Goal: Task Accomplishment & Management: Manage account settings

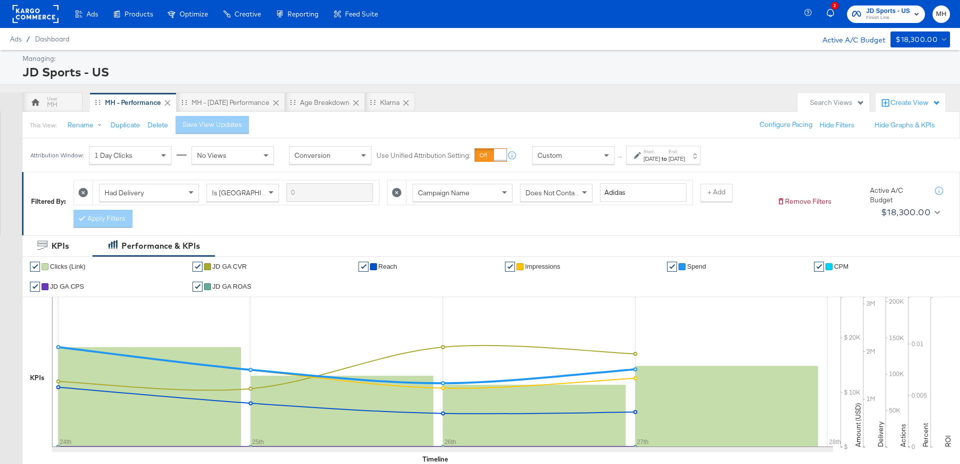
click at [685, 156] on div "Aug 27th 2025" at bounding box center [676, 159] width 16 height 8
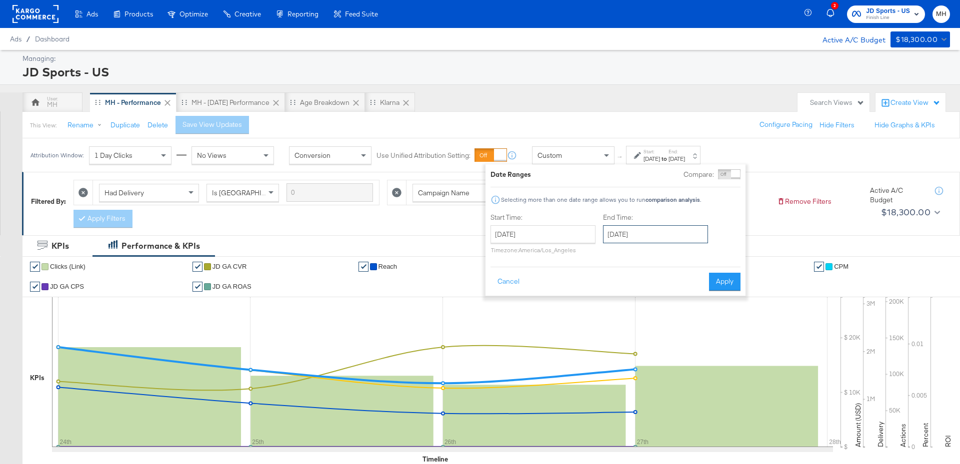
click at [660, 233] on input "August 27th 2025" at bounding box center [655, 234] width 105 height 18
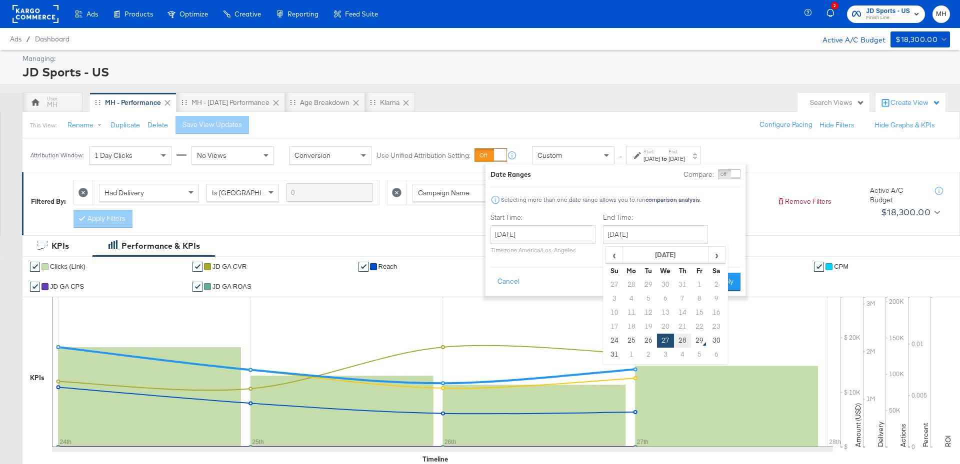
click at [684, 338] on td "28" at bounding box center [682, 341] width 17 height 14
type input "[DATE]"
click at [727, 283] on button "Apply" at bounding box center [724, 282] width 31 height 18
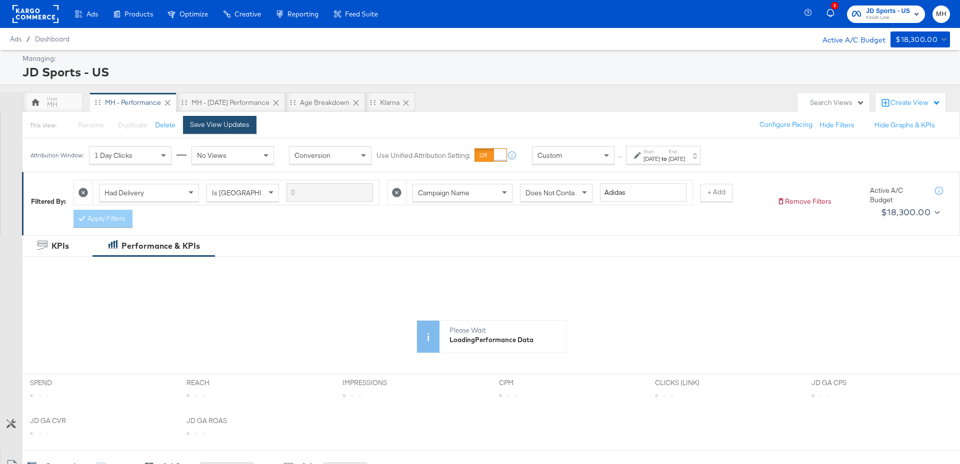
click at [216, 125] on div "Save View Updates" at bounding box center [219, 124] width 59 height 9
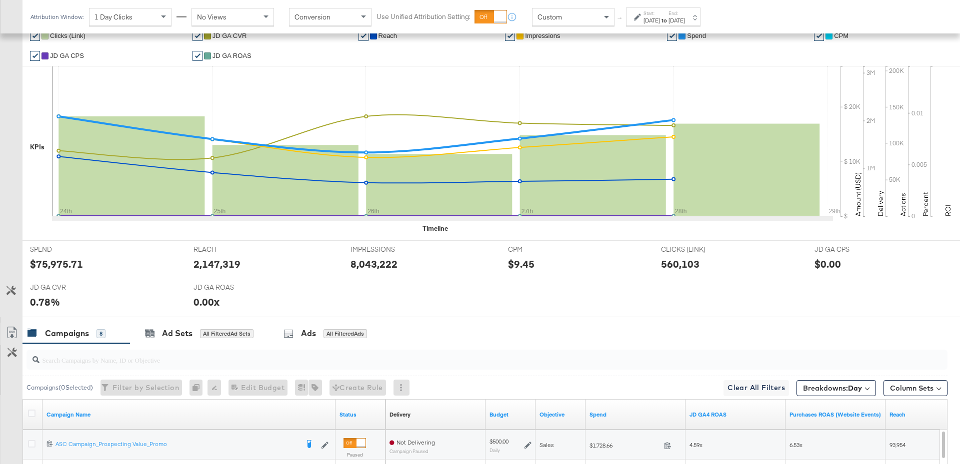
scroll to position [486, 0]
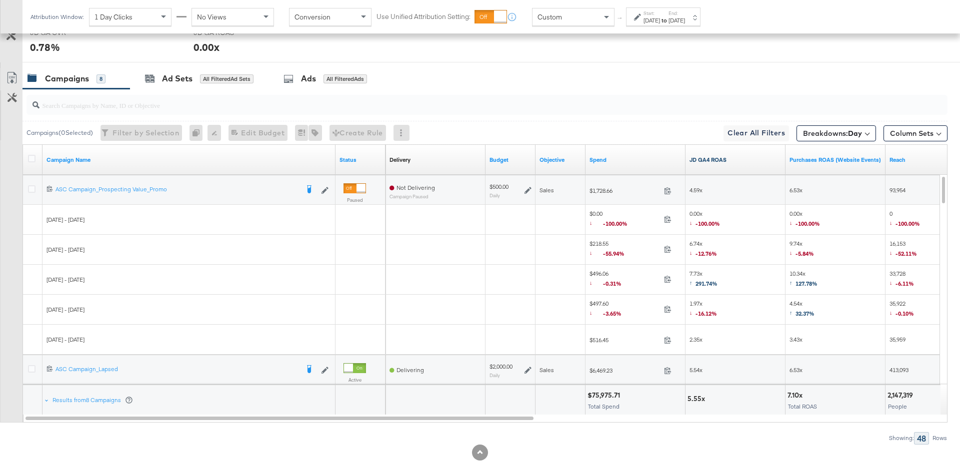
click at [733, 160] on link "JD GA4 ROAS" at bounding box center [735, 160] width 92 height 8
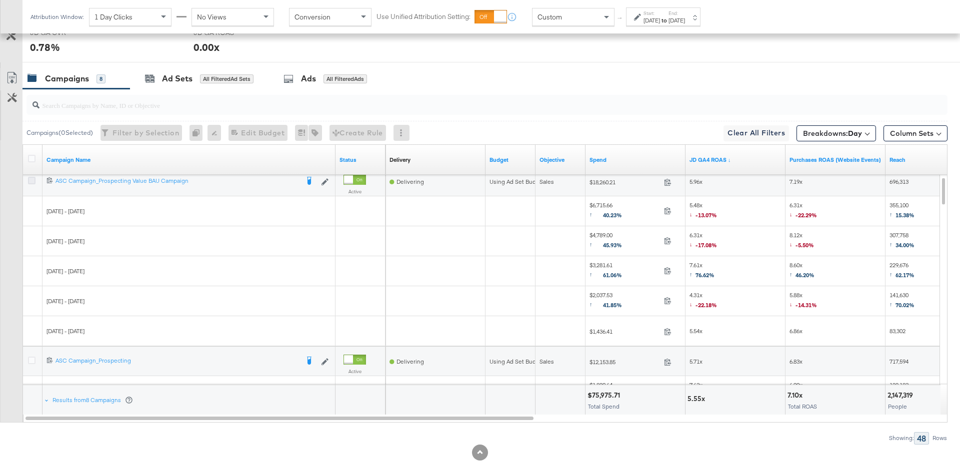
click at [30, 177] on icon at bounding box center [31, 180] width 7 height 7
click at [0, 0] on input "checkbox" at bounding box center [0, 0] width 0 height 0
click at [209, 84] on div "Ad Sets for 1 Campaign" at bounding box center [195, 78] width 131 height 21
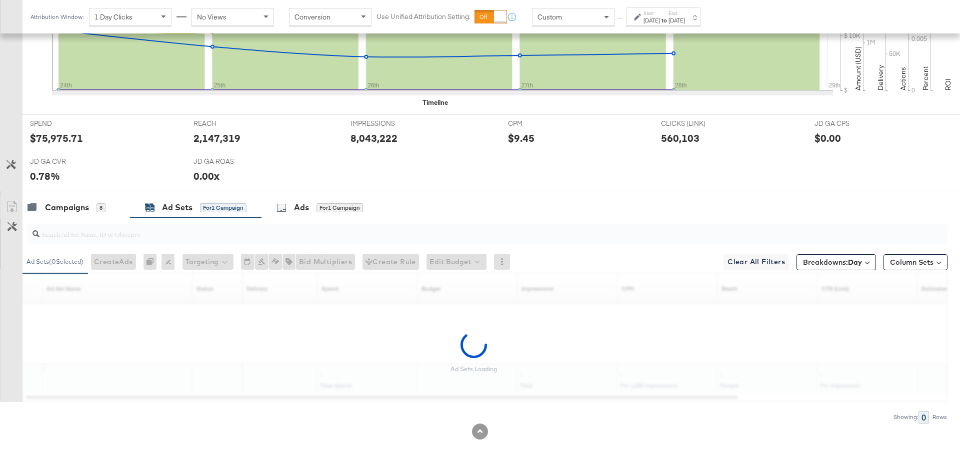
scroll to position [477, 0]
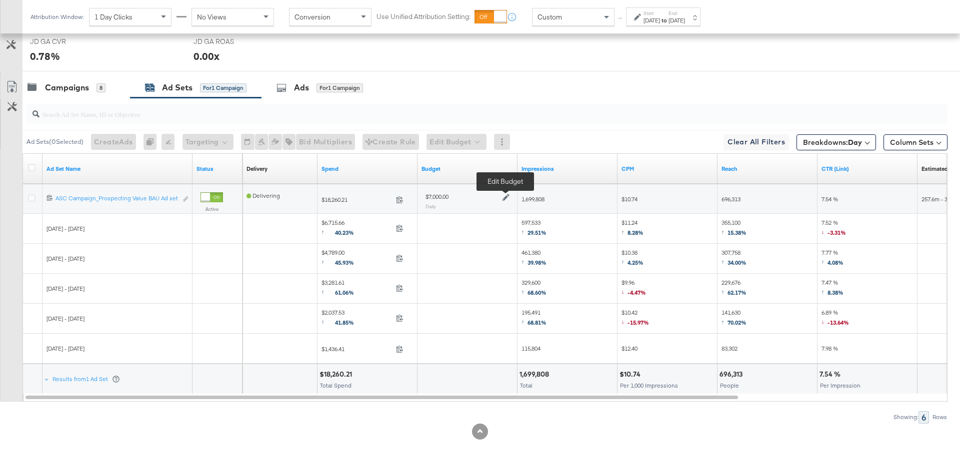
click at [504, 195] on icon at bounding box center [505, 197] width 7 height 7
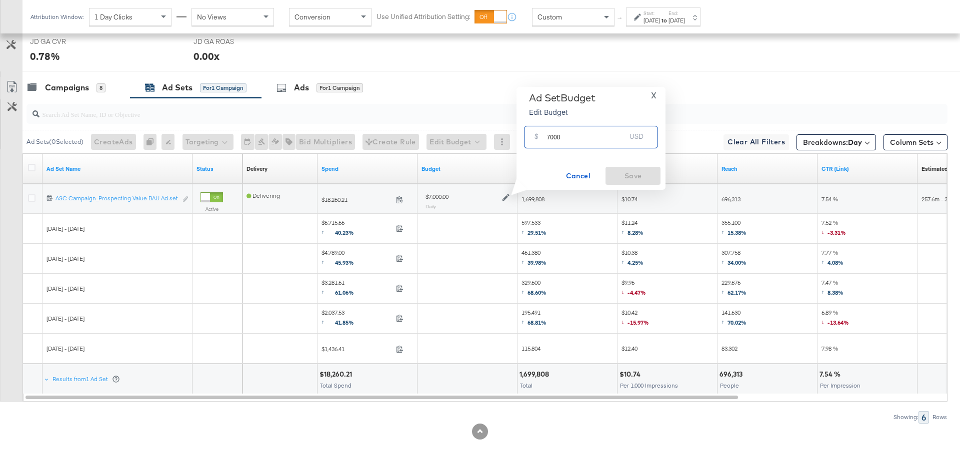
drag, startPoint x: 559, startPoint y: 141, endPoint x: 547, endPoint y: 140, distance: 12.0
click at [547, 140] on input "7000" at bounding box center [585, 132] width 79 height 21
type input "5500"
click at [618, 172] on span "Save" at bounding box center [632, 176] width 47 height 12
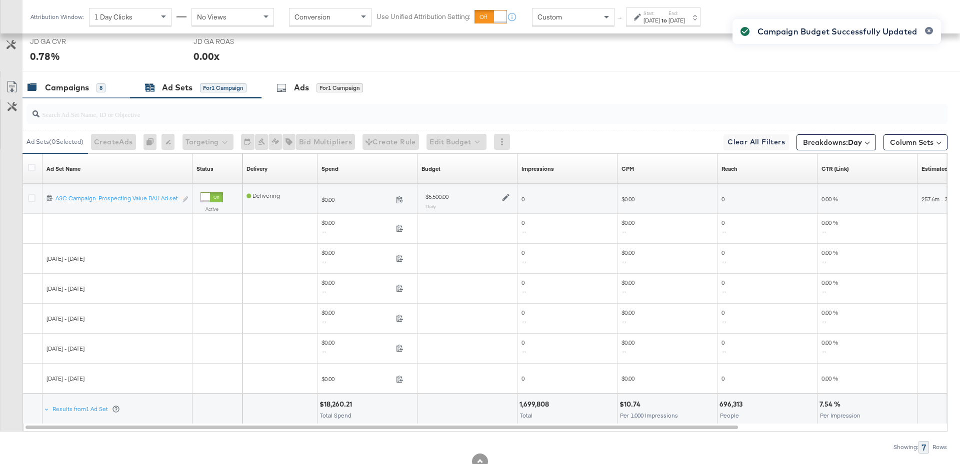
click at [86, 86] on div "Campaigns" at bounding box center [67, 87] width 44 height 11
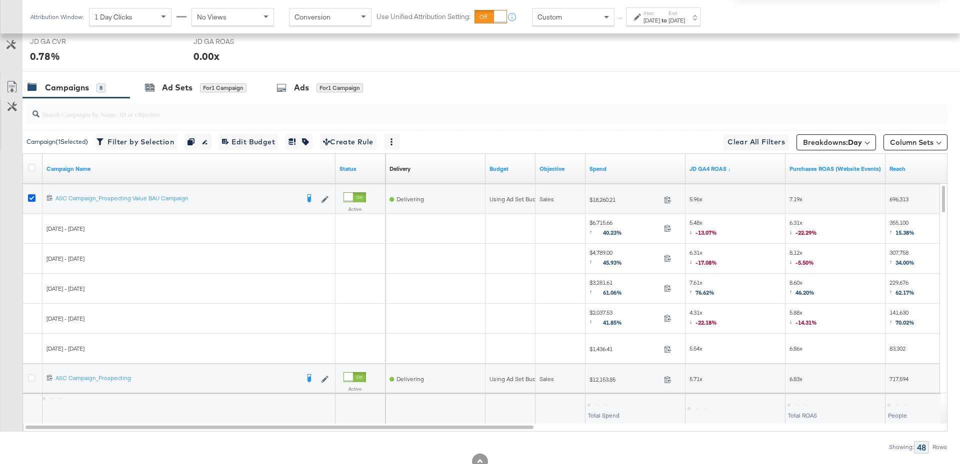
click at [29, 194] on icon at bounding box center [31, 197] width 7 height 7
click at [0, 0] on input "checkbox" at bounding box center [0, 0] width 0 height 0
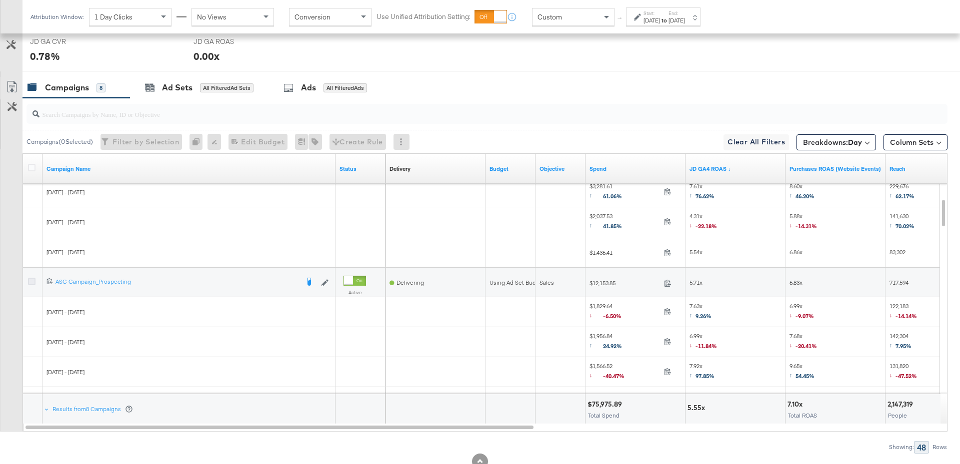
click at [29, 281] on icon at bounding box center [31, 281] width 7 height 7
click at [0, 0] on input "checkbox" at bounding box center [0, 0] width 0 height 0
click at [184, 89] on div "Ad Sets" at bounding box center [177, 87] width 30 height 11
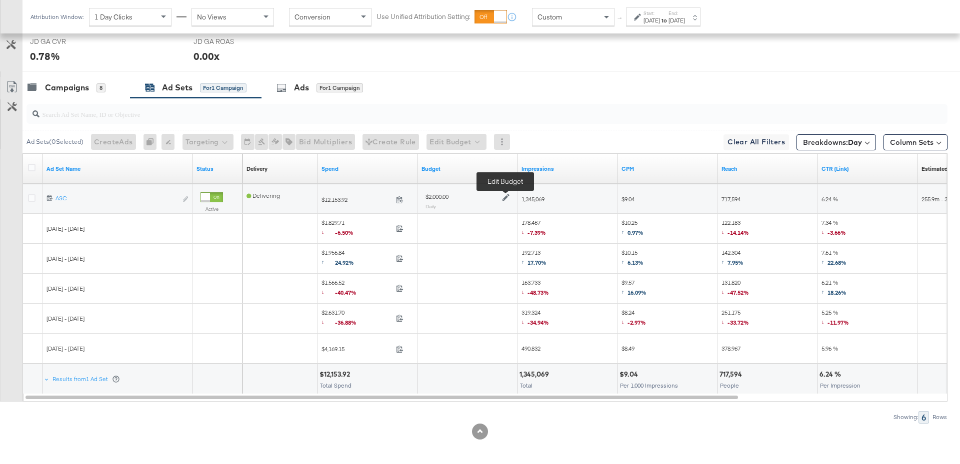
click at [505, 194] on icon at bounding box center [505, 197] width 7 height 7
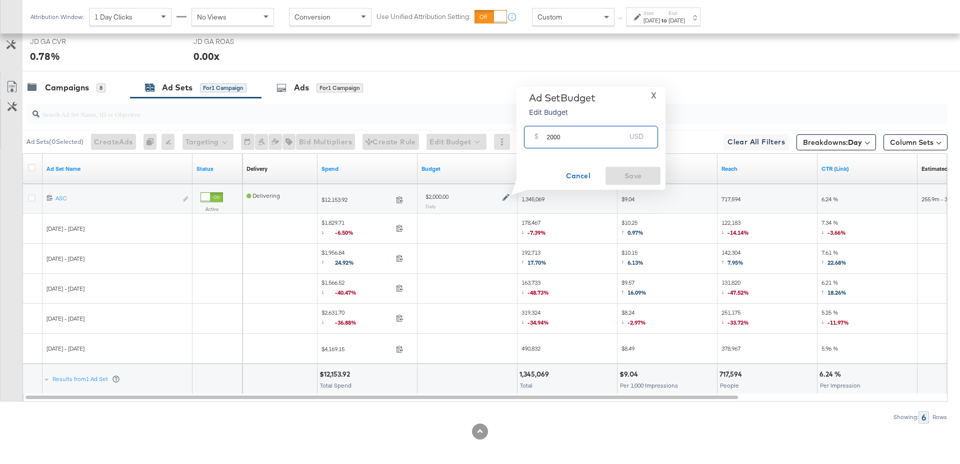
drag, startPoint x: 562, startPoint y: 142, endPoint x: 538, endPoint y: 136, distance: 25.1
click at [538, 136] on div "$ 2000 USD" at bounding box center [591, 137] width 134 height 22
type input "2500"
click at [637, 176] on span "Save" at bounding box center [632, 176] width 47 height 12
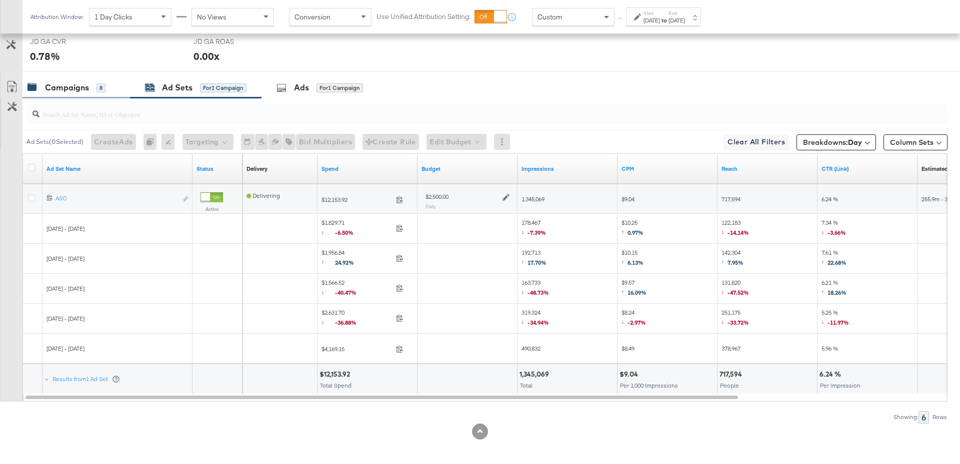
click at [69, 91] on div "Campaigns 8" at bounding box center [75, 87] width 107 height 21
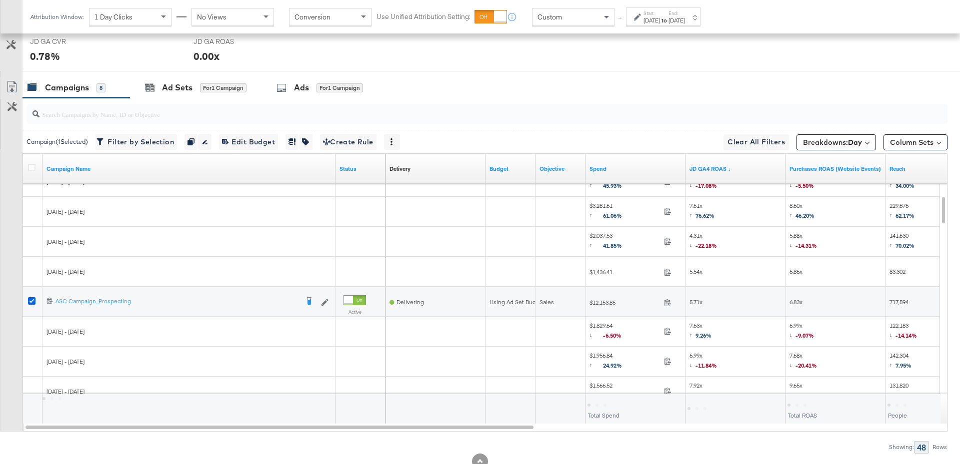
click at [34, 297] on icon at bounding box center [31, 300] width 7 height 7
click at [0, 0] on input "checkbox" at bounding box center [0, 0] width 0 height 0
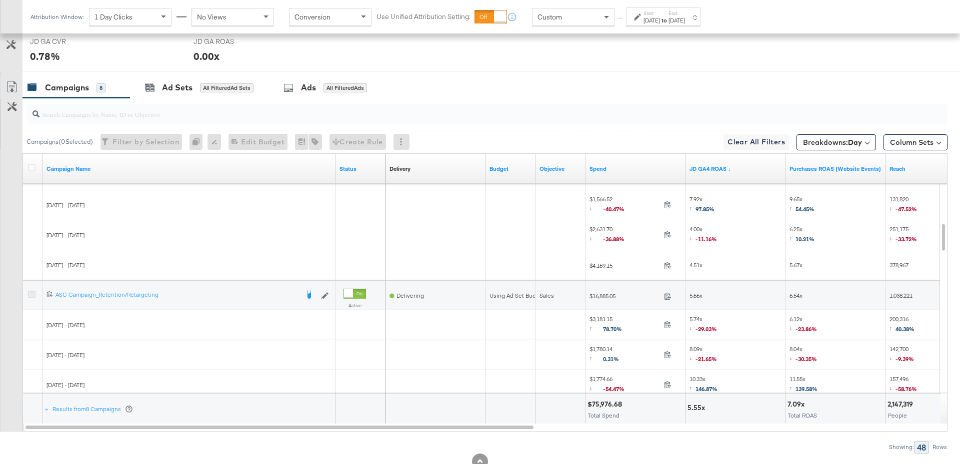
click at [29, 291] on icon at bounding box center [31, 294] width 7 height 7
click at [0, 0] on input "checkbox" at bounding box center [0, 0] width 0 height 0
click at [198, 90] on div "Ad Sets for 1 Campaign" at bounding box center [195, 87] width 101 height 11
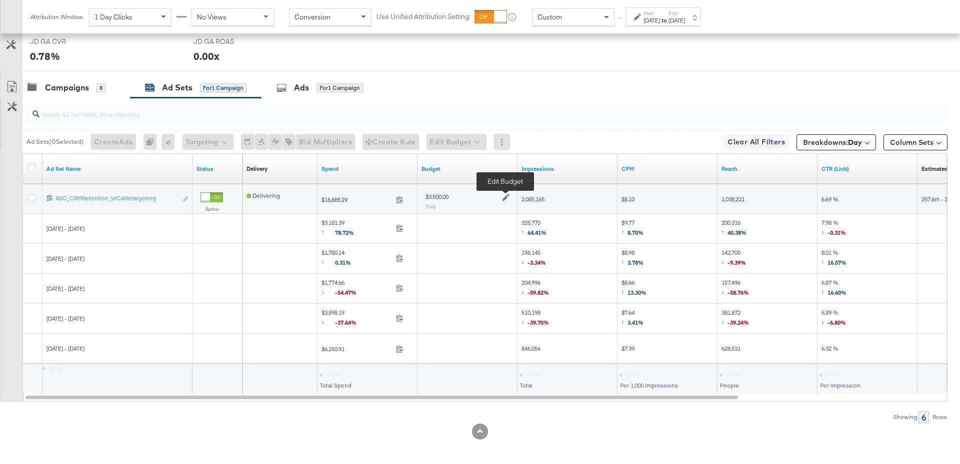
click at [505, 196] on icon at bounding box center [505, 197] width 7 height 7
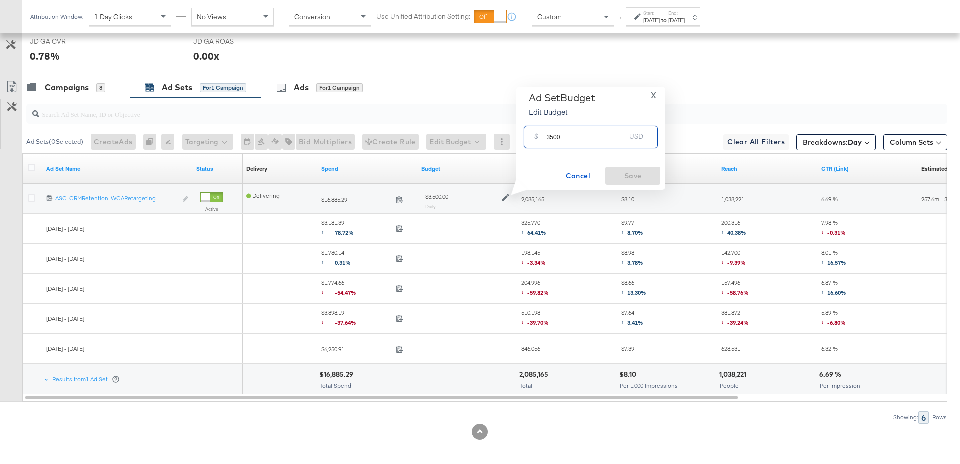
drag, startPoint x: 563, startPoint y: 143, endPoint x: 544, endPoint y: 139, distance: 19.4
click at [544, 139] on div "$ 3500 USD" at bounding box center [591, 137] width 134 height 22
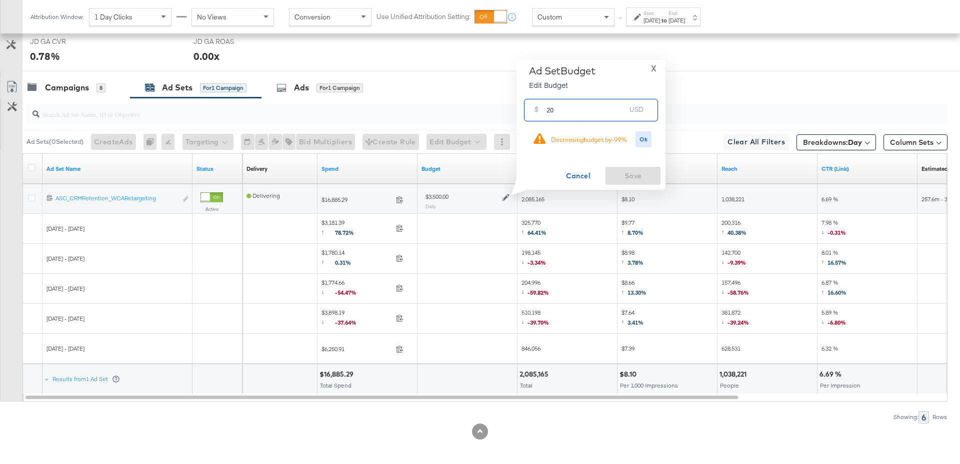
type input "2"
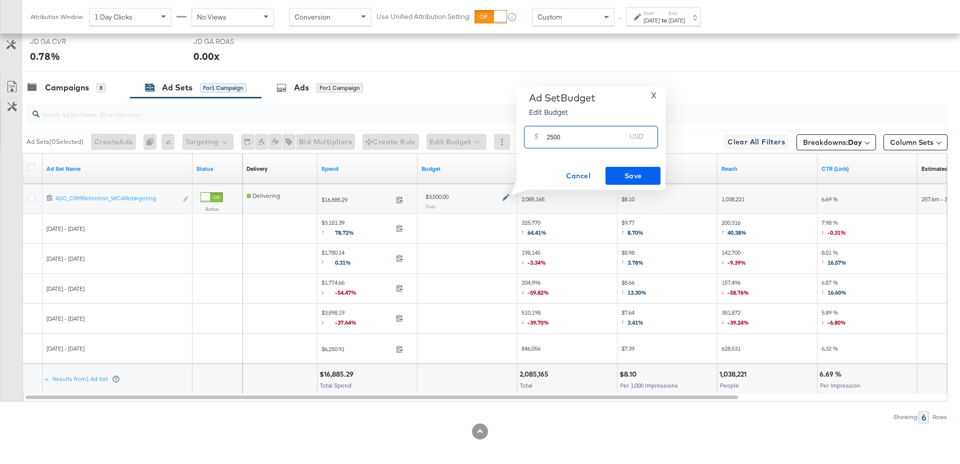
type input "2500"
click at [644, 179] on span "Save" at bounding box center [632, 176] width 47 height 12
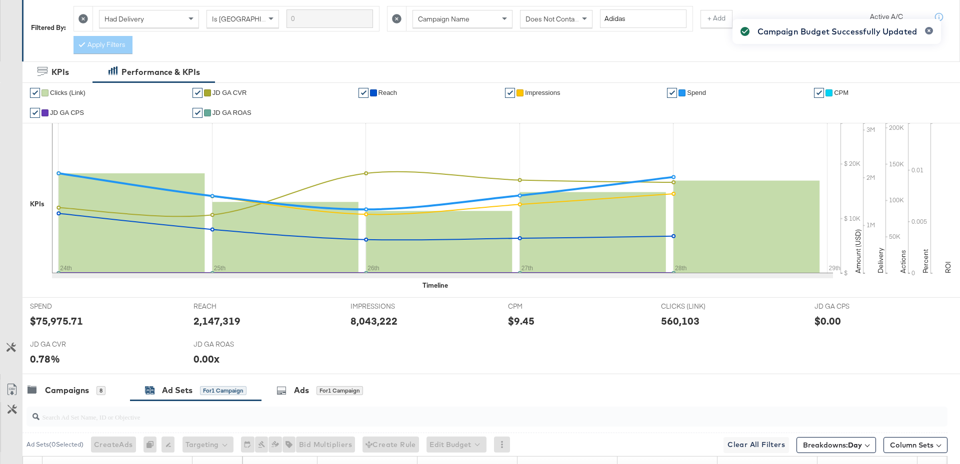
scroll to position [507, 0]
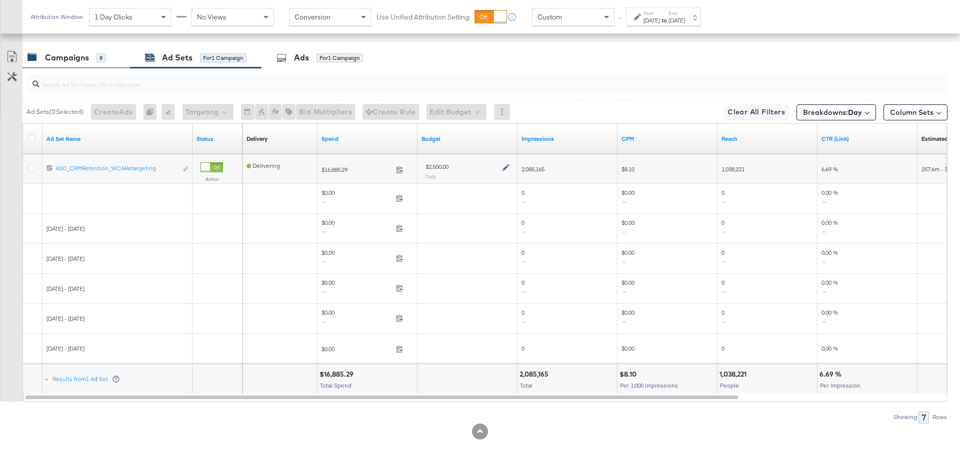
click at [92, 58] on div "Campaigns 8" at bounding box center [66, 57] width 78 height 11
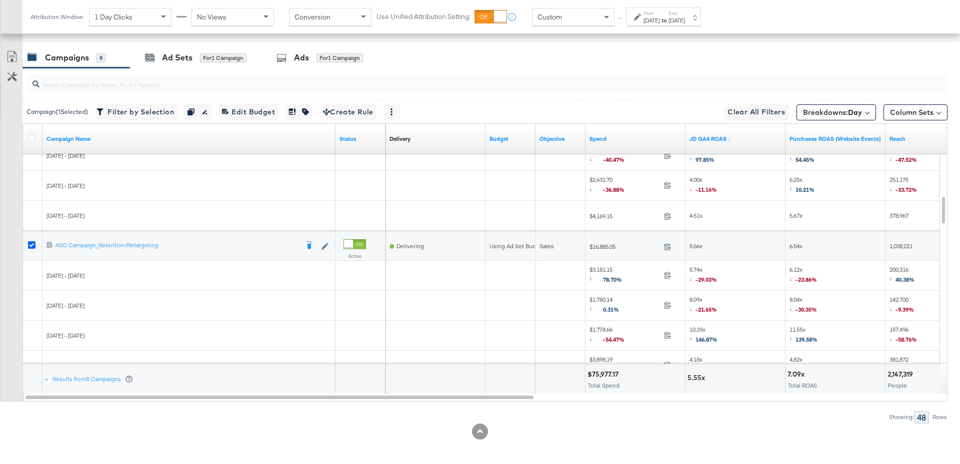
click at [29, 243] on icon at bounding box center [31, 244] width 7 height 7
click at [0, 0] on input "checkbox" at bounding box center [0, 0] width 0 height 0
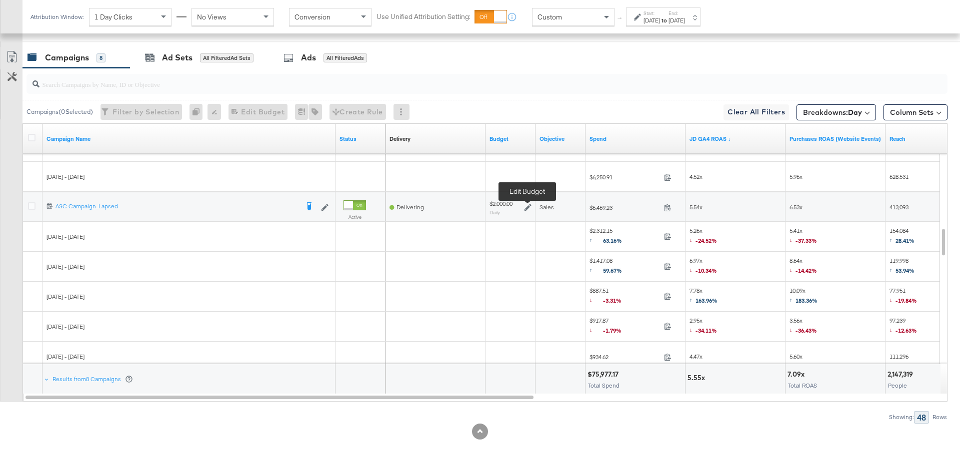
click at [526, 207] on icon at bounding box center [527, 207] width 7 height 7
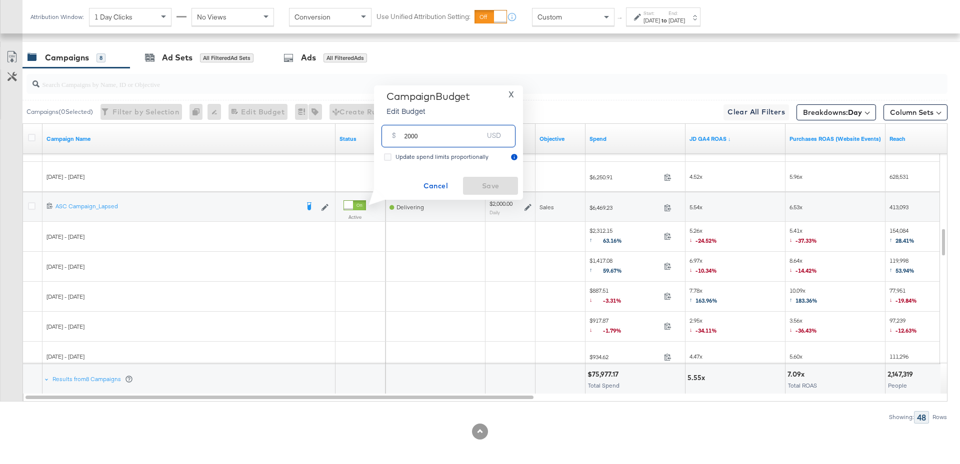
drag, startPoint x: 424, startPoint y: 138, endPoint x: 401, endPoint y: 138, distance: 22.5
click at [401, 138] on div "$ 2000 USD" at bounding box center [448, 136] width 134 height 22
type input "1500"
click at [486, 182] on span "Save" at bounding box center [490, 186] width 47 height 12
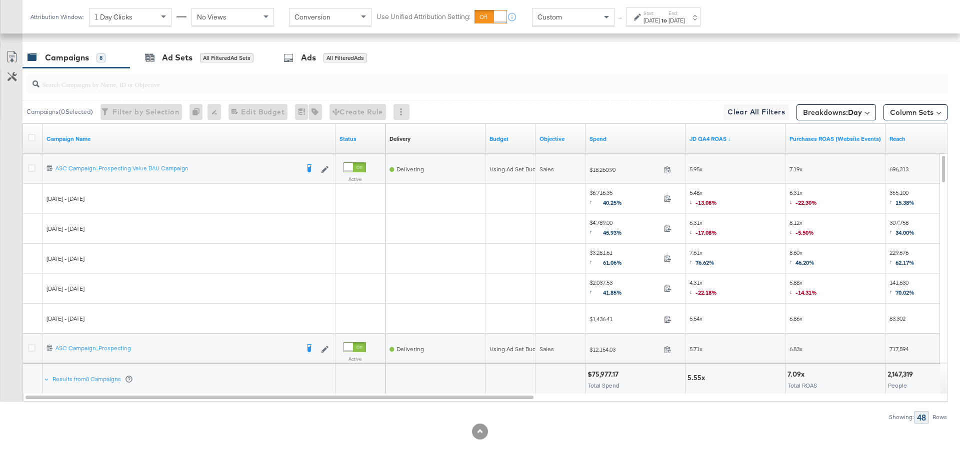
click at [105, 56] on div "Campaigns 8" at bounding box center [70, 57] width 87 height 11
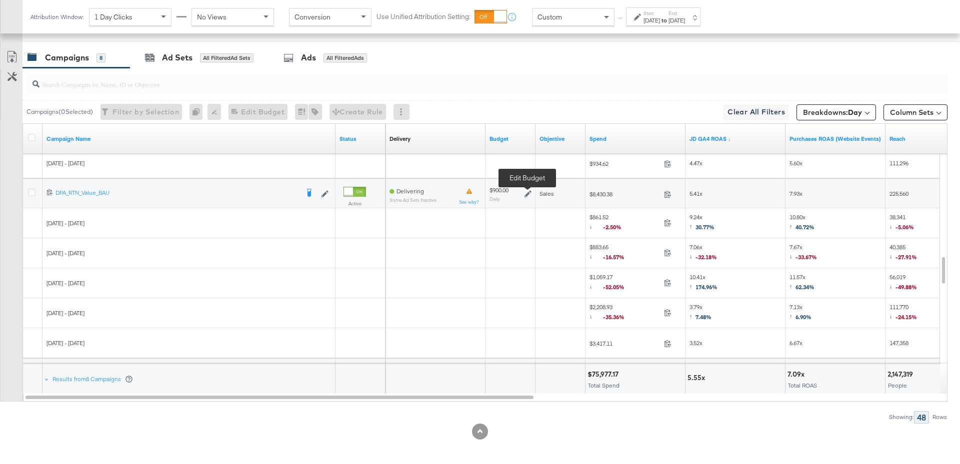
click at [525, 191] on icon at bounding box center [527, 193] width 7 height 7
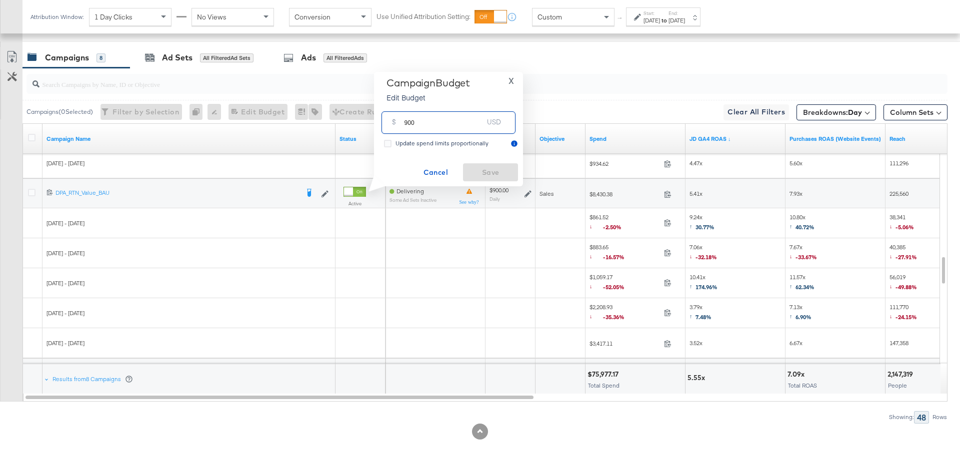
drag, startPoint x: 418, startPoint y: 123, endPoint x: 399, endPoint y: 123, distance: 18.5
click at [399, 123] on div "$ 900 USD" at bounding box center [448, 122] width 134 height 22
type input "1300"
click at [478, 176] on span "Save" at bounding box center [490, 172] width 47 height 12
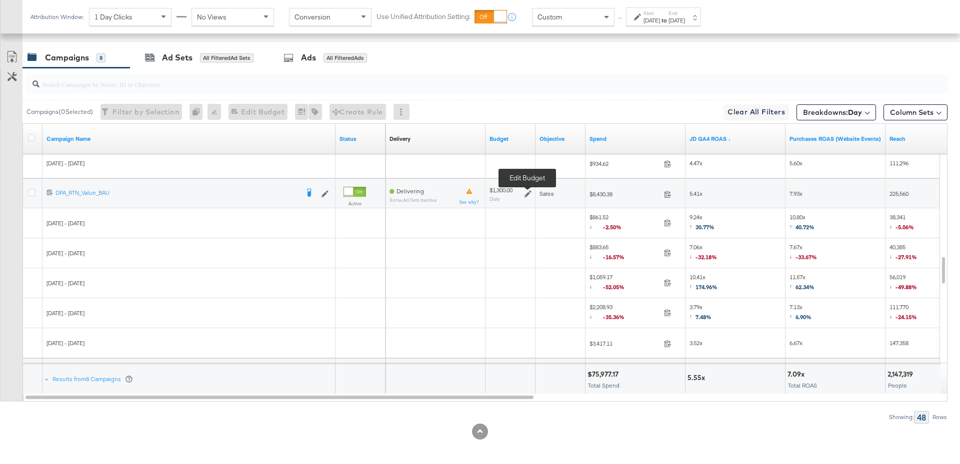
click at [525, 193] on icon at bounding box center [527, 193] width 7 height 7
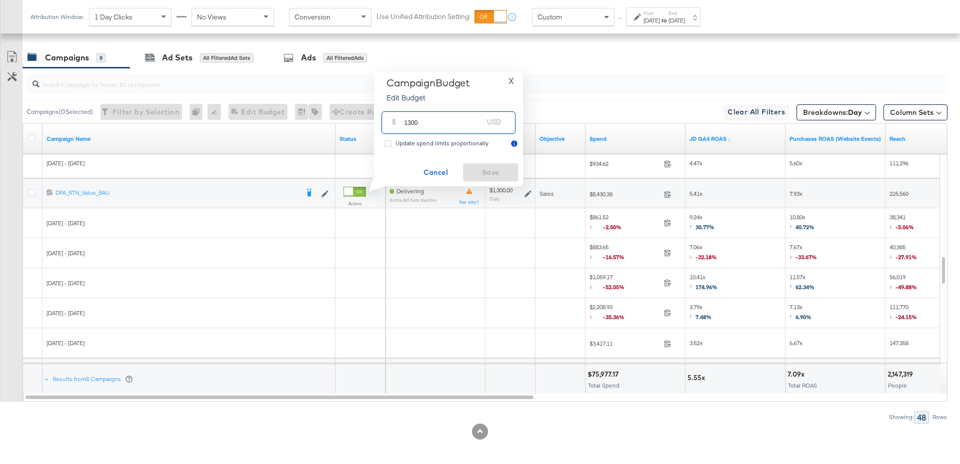
drag, startPoint x: 423, startPoint y: 124, endPoint x: 393, endPoint y: 122, distance: 30.1
click at [393, 122] on div "$ 1300 USD" at bounding box center [448, 122] width 134 height 22
click at [510, 82] on span "X" at bounding box center [510, 81] width 5 height 14
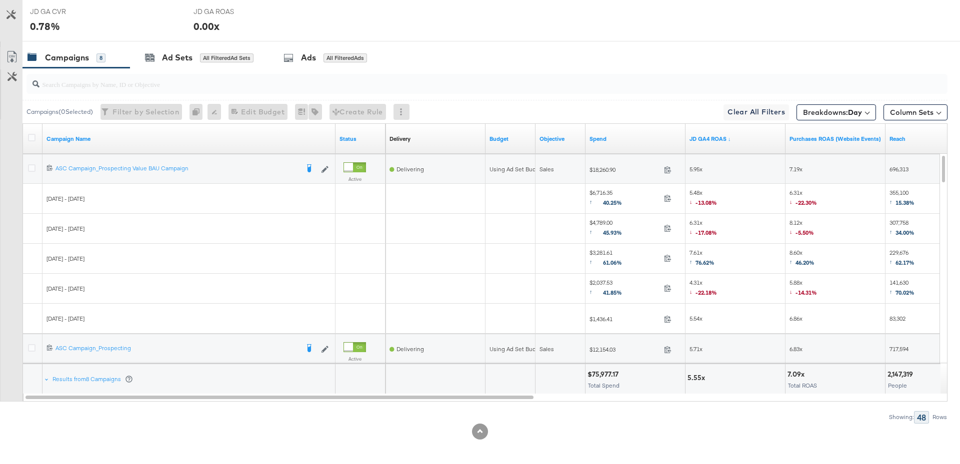
scroll to position [0, 0]
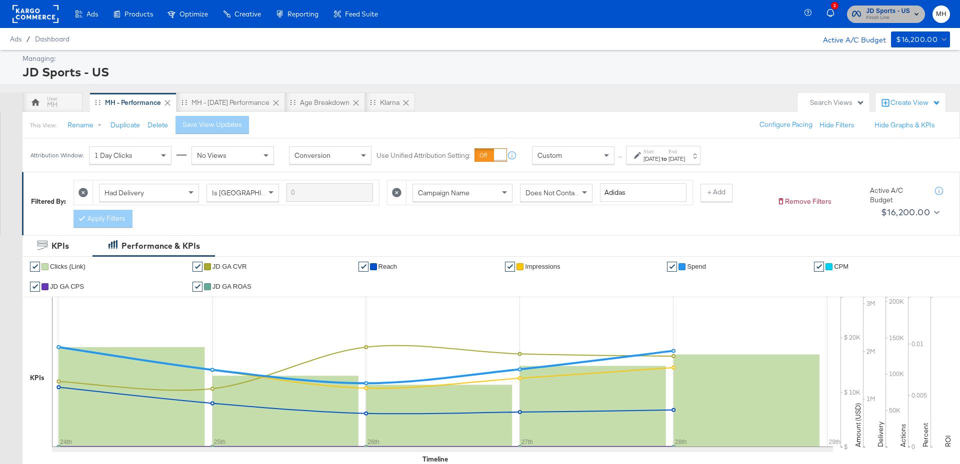
click at [897, 12] on span "JD Sports - US" at bounding box center [888, 11] width 44 height 10
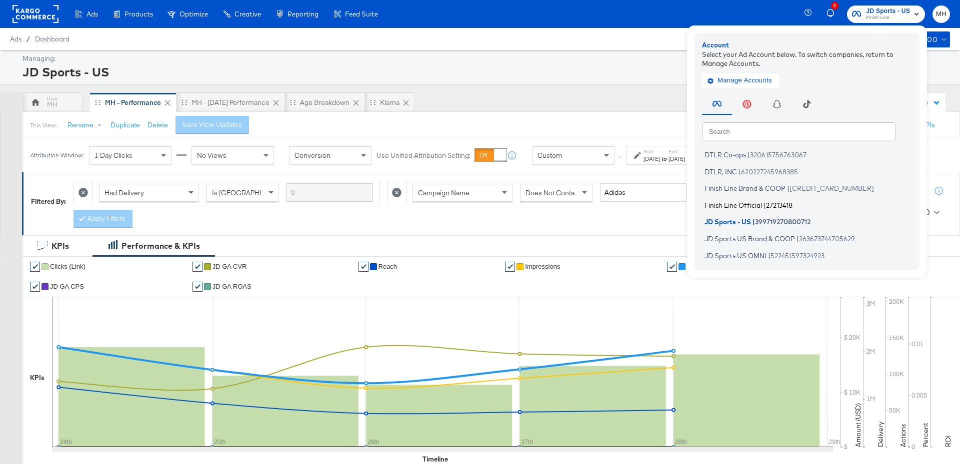
click at [747, 201] on span "Finish Line Official" at bounding box center [732, 205] width 57 height 8
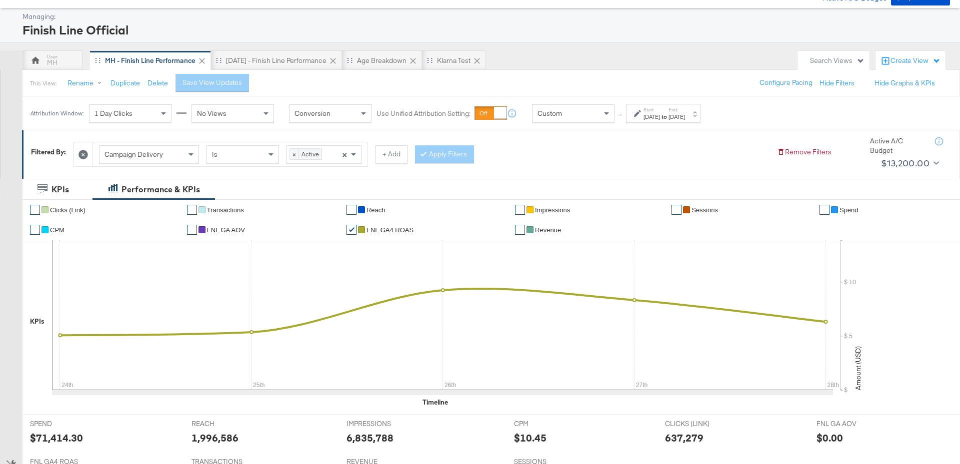
scroll to position [40, 0]
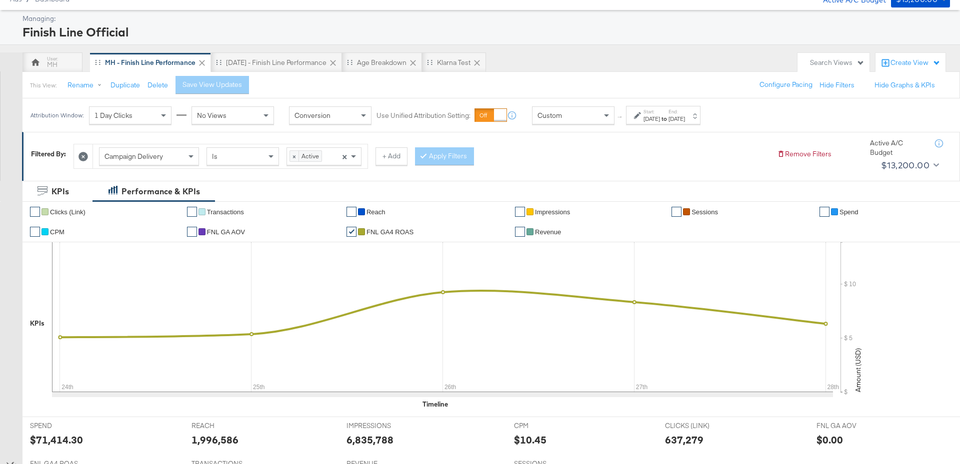
click at [685, 111] on label "End:" at bounding box center [676, 111] width 16 height 6
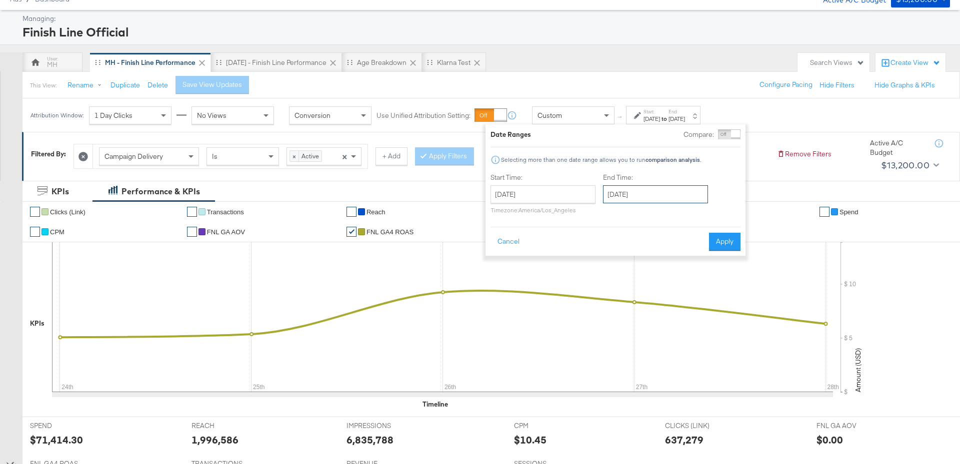
click at [650, 192] on input "[DATE]" at bounding box center [655, 194] width 105 height 18
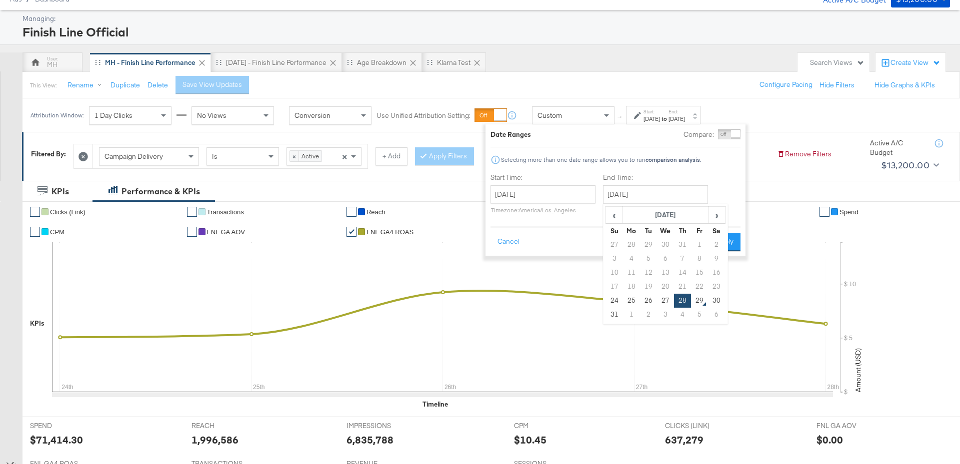
click at [758, 188] on div "KPIs Performance & KPIs" at bounding box center [480, 191] width 960 height 21
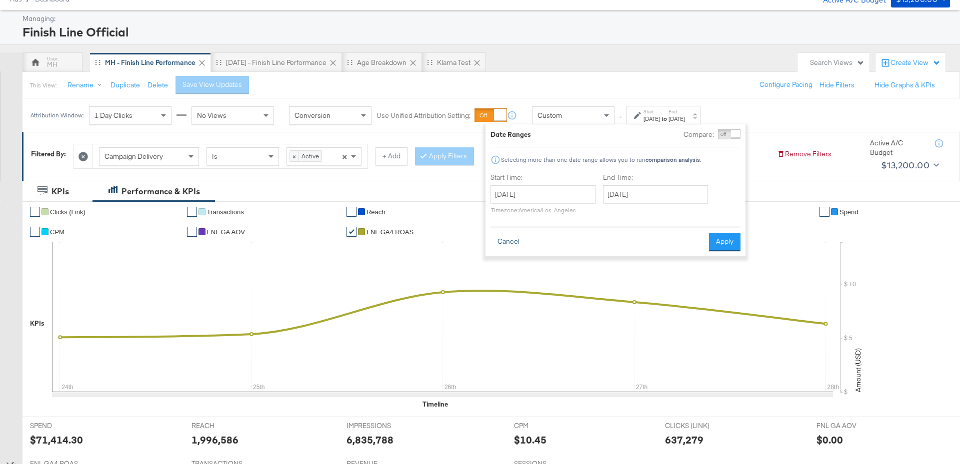
click at [503, 242] on button "Cancel" at bounding box center [508, 242] width 36 height 18
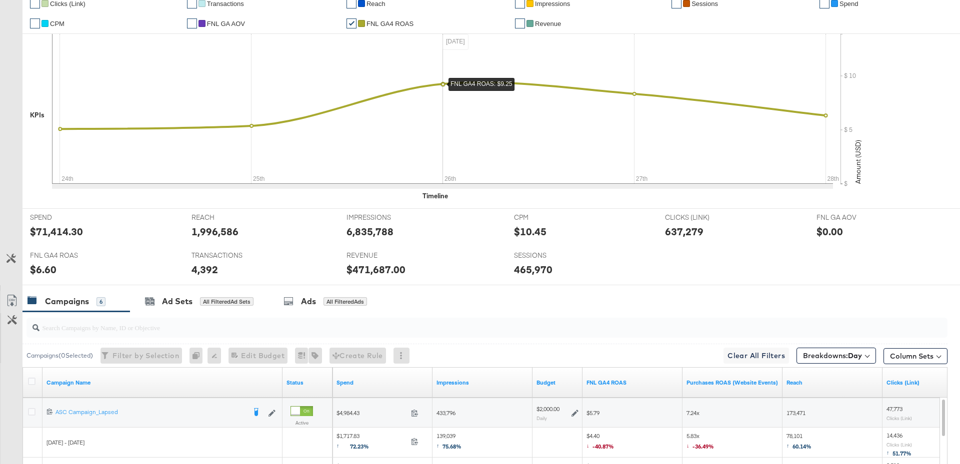
scroll to position [493, 0]
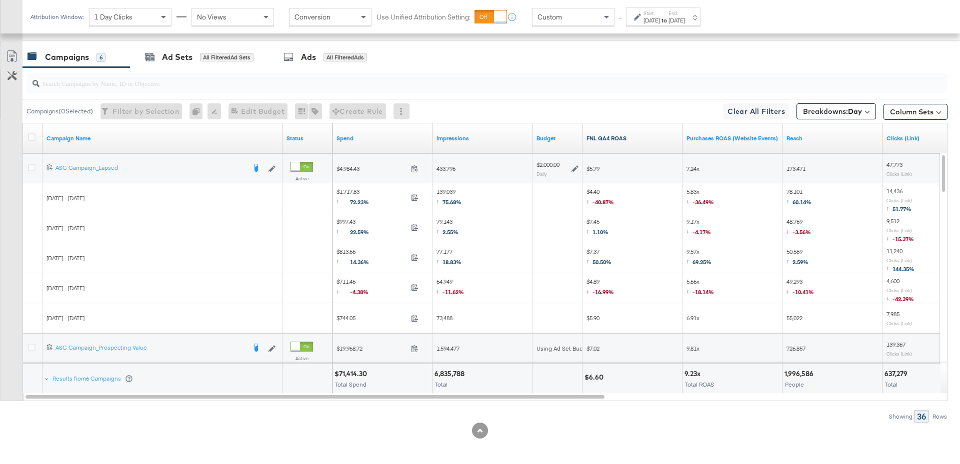
click at [629, 139] on link "FNL GA4 ROAS" at bounding box center [632, 138] width 92 height 8
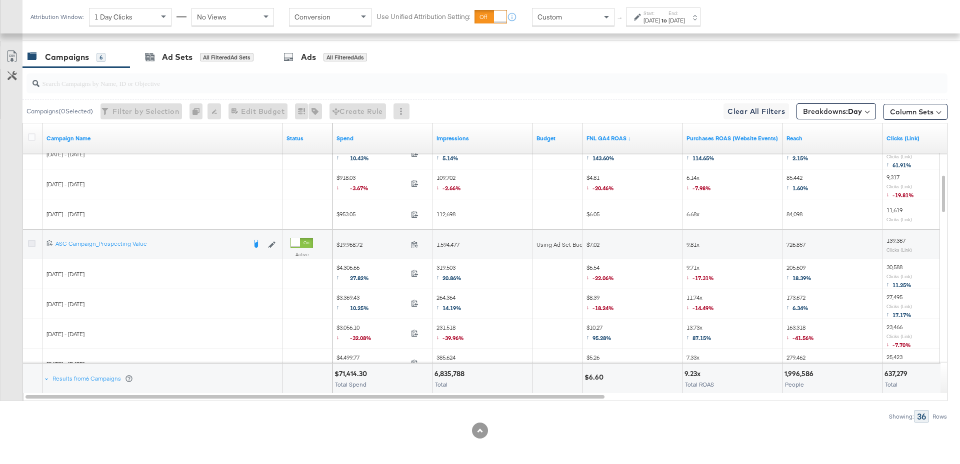
click at [31, 240] on icon at bounding box center [31, 243] width 7 height 7
click at [0, 0] on input "checkbox" at bounding box center [0, 0] width 0 height 0
click at [172, 63] on div "Ad Sets for 1 Campaign" at bounding box center [195, 56] width 131 height 21
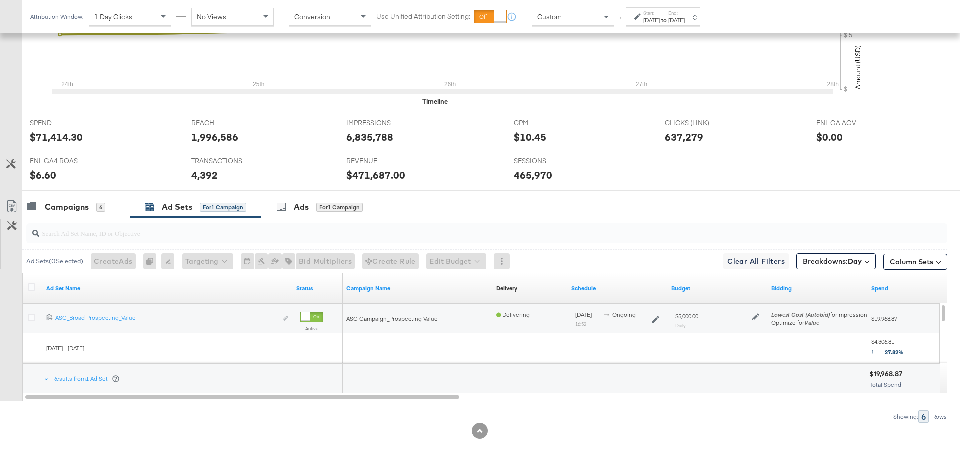
scroll to position [463, 0]
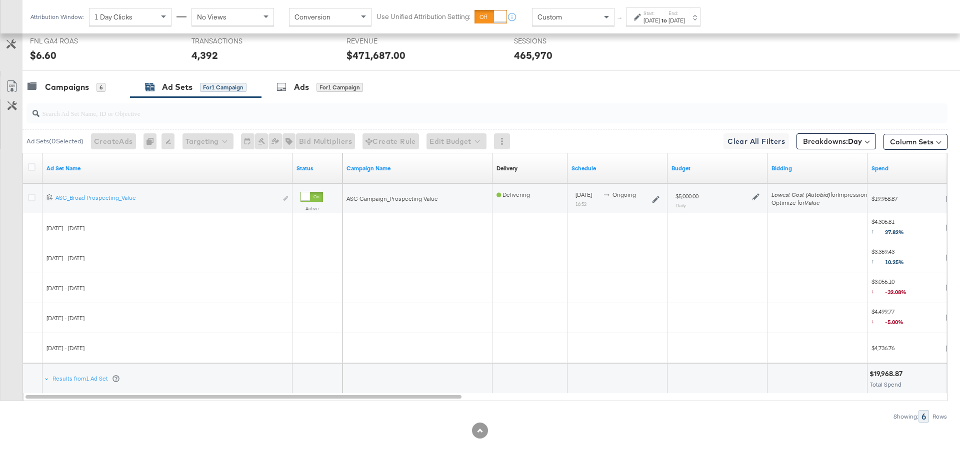
click at [755, 196] on icon at bounding box center [755, 196] width 7 height 7
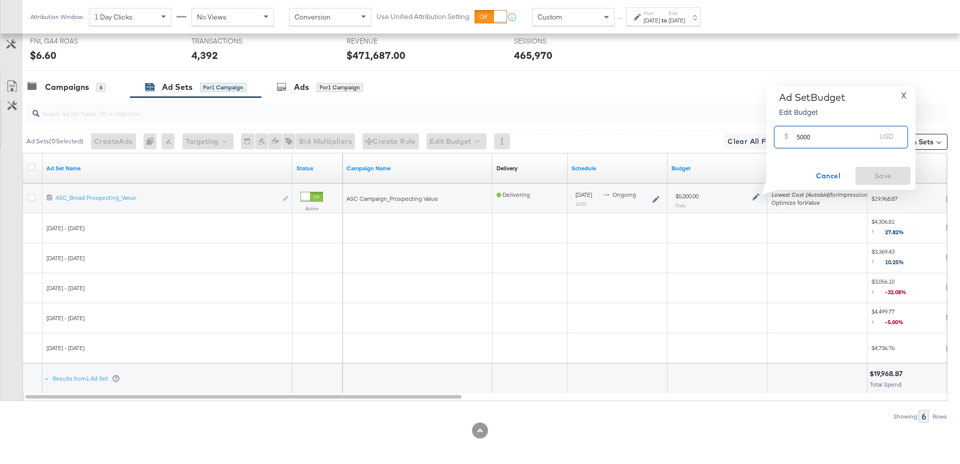
drag, startPoint x: 813, startPoint y: 138, endPoint x: 795, endPoint y: 137, distance: 18.1
click at [795, 137] on div "$ 5000 USD" at bounding box center [841, 137] width 134 height 22
type input "3000"
click at [880, 178] on span "Save" at bounding box center [882, 176] width 47 height 12
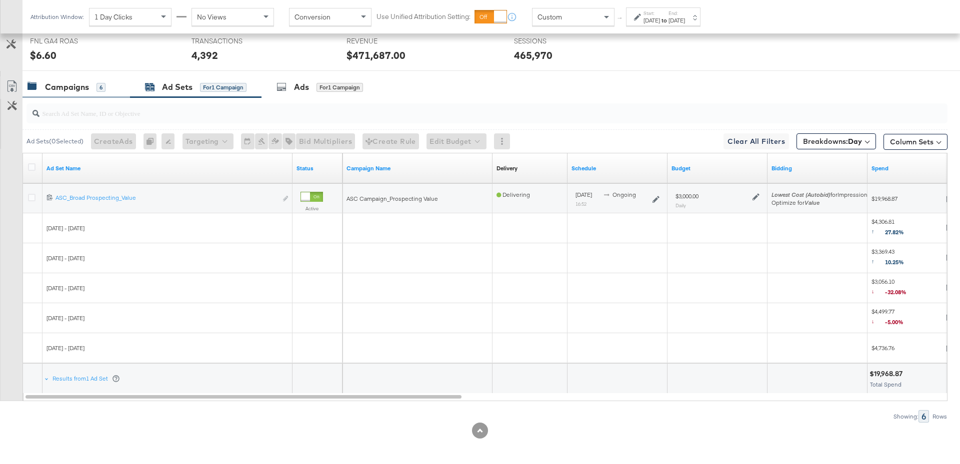
click at [84, 81] on div "Campaigns" at bounding box center [67, 86] width 44 height 11
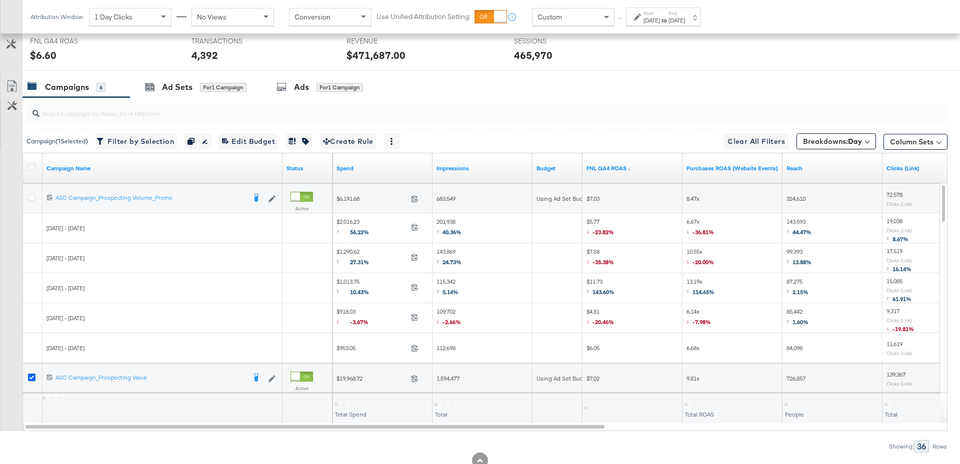
click at [29, 374] on icon at bounding box center [31, 377] width 7 height 7
click at [0, 0] on input "checkbox" at bounding box center [0, 0] width 0 height 0
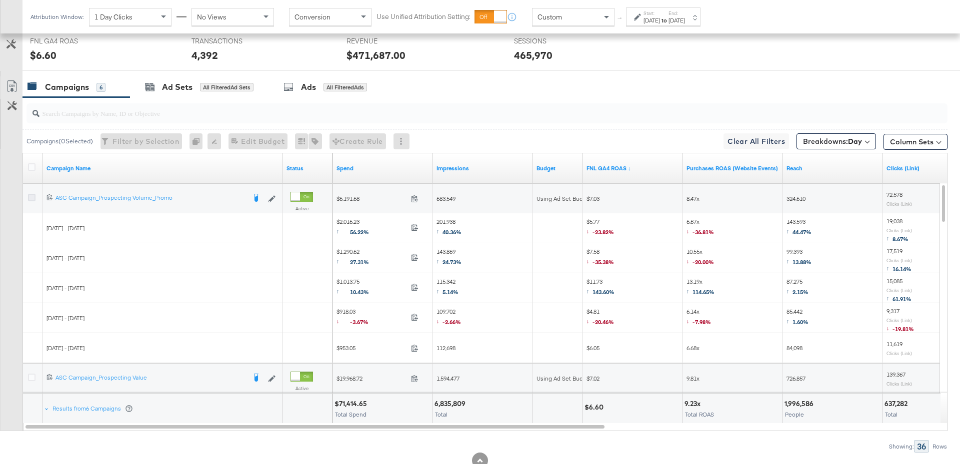
click at [30, 197] on icon at bounding box center [31, 197] width 7 height 7
click at [0, 0] on input "checkbox" at bounding box center [0, 0] width 0 height 0
click at [189, 90] on div "Ad Sets" at bounding box center [177, 86] width 30 height 11
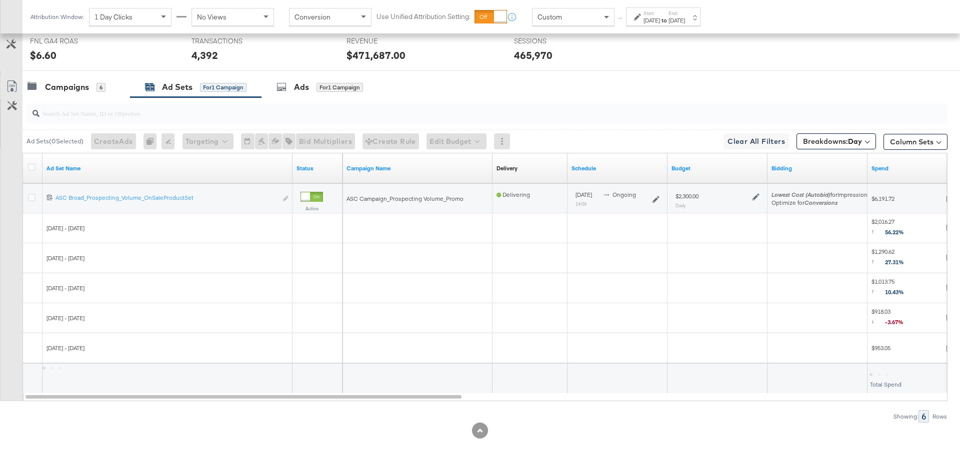
click at [756, 194] on icon at bounding box center [755, 196] width 7 height 7
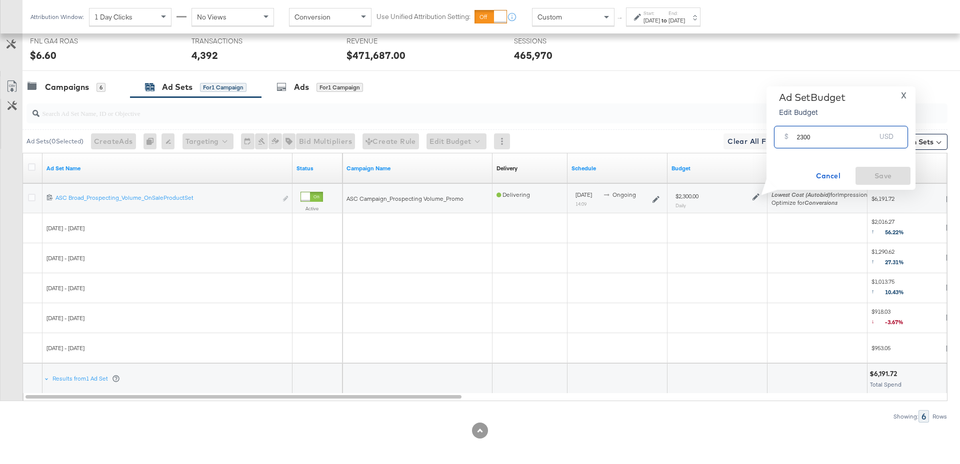
drag, startPoint x: 811, startPoint y: 139, endPoint x: 791, endPoint y: 137, distance: 19.6
click at [791, 137] on div "$ 2300 USD" at bounding box center [841, 137] width 134 height 22
type input "4000"
click at [881, 178] on span "Save" at bounding box center [882, 176] width 47 height 12
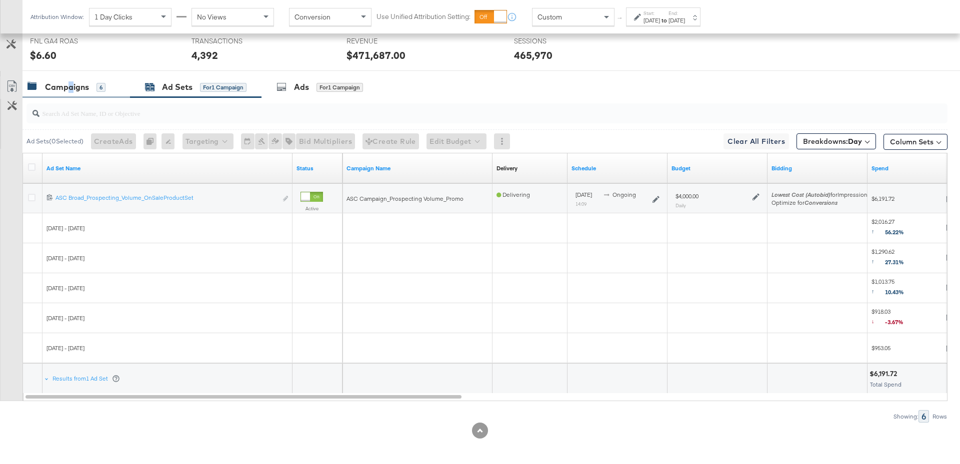
click at [70, 83] on div "Campaigns" at bounding box center [67, 86] width 44 height 11
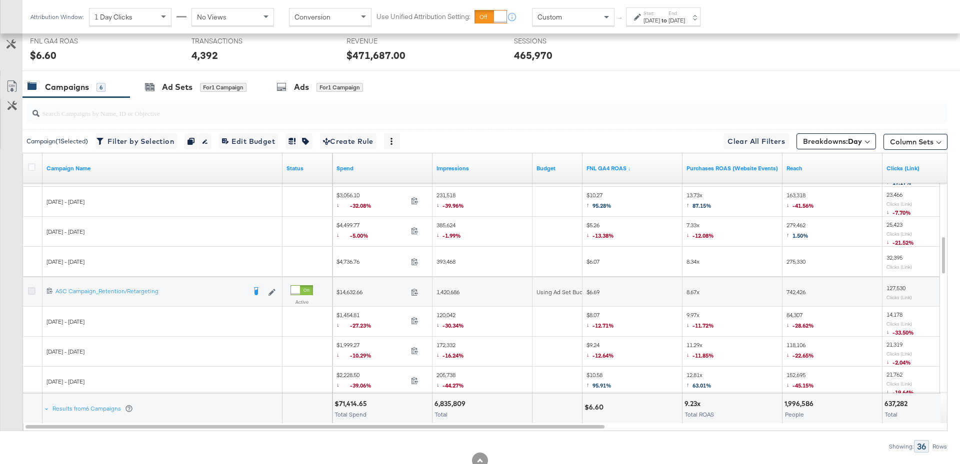
click at [31, 288] on icon at bounding box center [31, 290] width 7 height 7
click at [0, 0] on input "checkbox" at bounding box center [0, 0] width 0 height 0
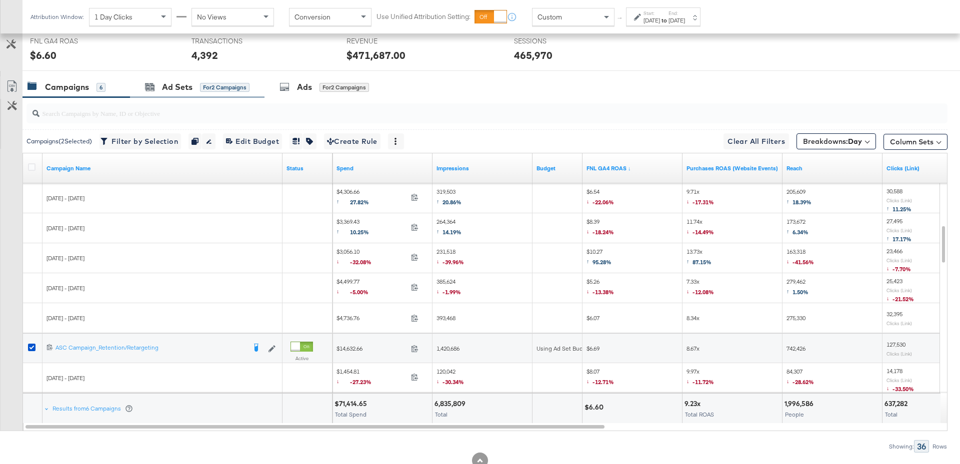
click at [185, 91] on div "Ad Sets for 2 Campaigns" at bounding box center [197, 86] width 134 height 21
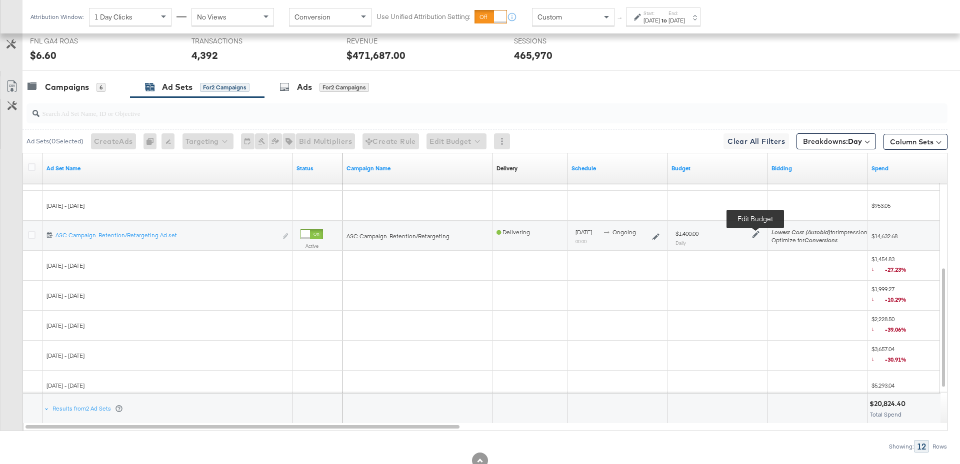
click at [756, 233] on icon at bounding box center [755, 234] width 7 height 7
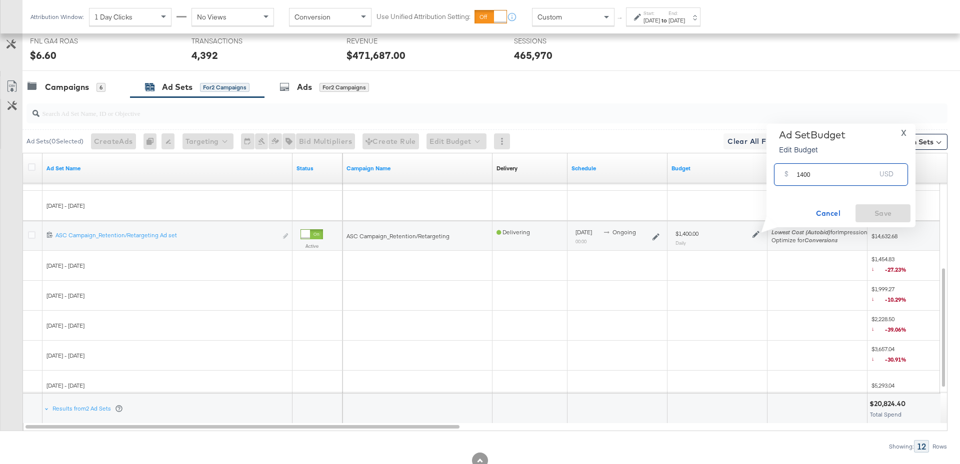
drag, startPoint x: 811, startPoint y: 175, endPoint x: 788, endPoint y: 176, distance: 22.5
click at [788, 175] on div "$ 1400 USD" at bounding box center [841, 174] width 134 height 22
type input "2500"
click at [869, 208] on span "Save" at bounding box center [882, 213] width 47 height 12
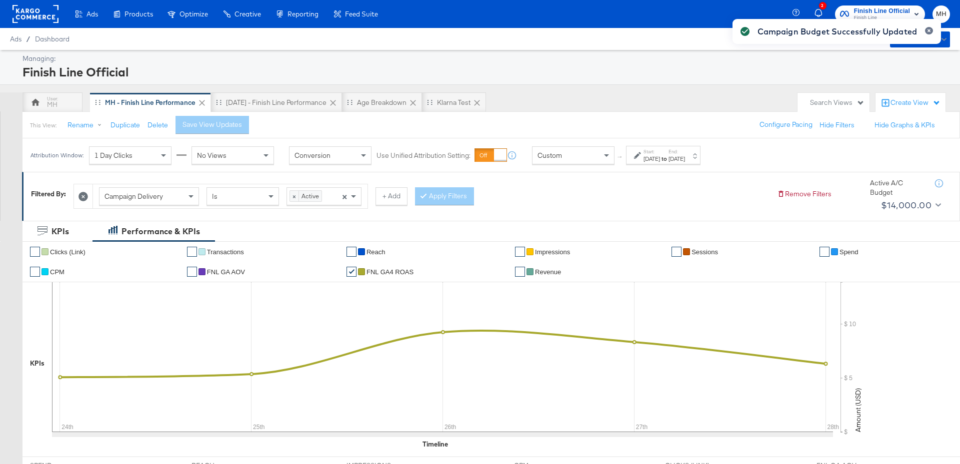
scroll to position [493, 0]
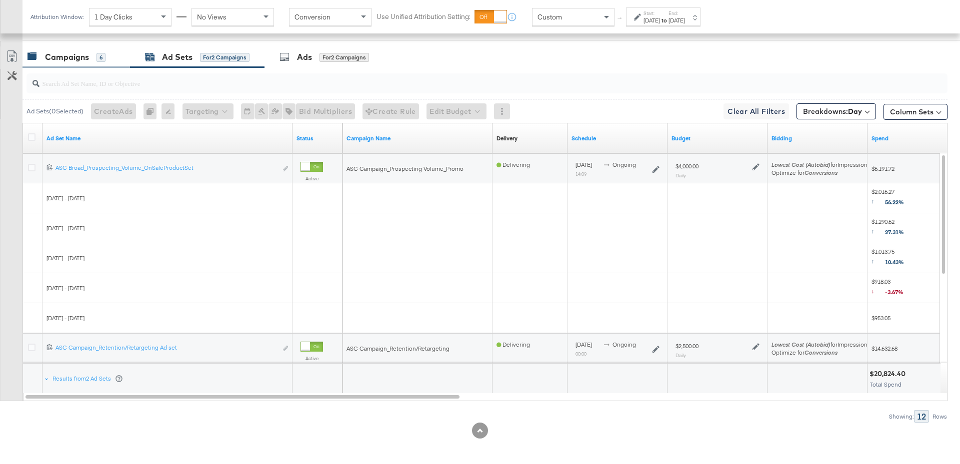
click at [93, 57] on div "Campaigns 6" at bounding box center [66, 56] width 78 height 11
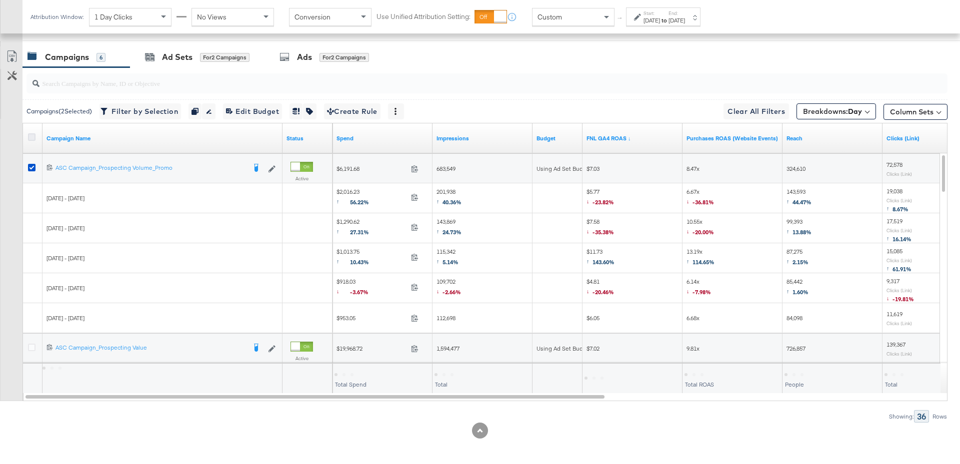
click at [31, 138] on icon at bounding box center [31, 136] width 7 height 7
click at [0, 0] on input "checkbox" at bounding box center [0, 0] width 0 height 0
click at [31, 138] on icon at bounding box center [31, 136] width 7 height 7
click at [0, 0] on input "checkbox" at bounding box center [0, 0] width 0 height 0
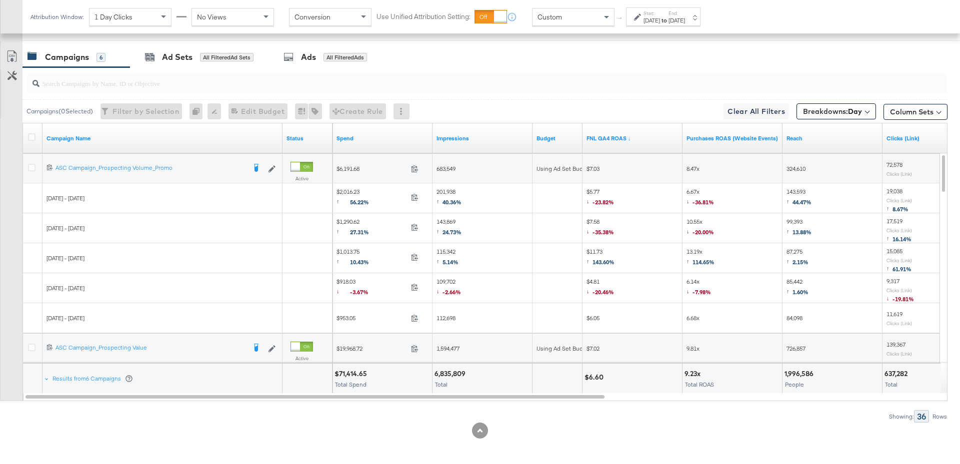
scroll to position [0, 0]
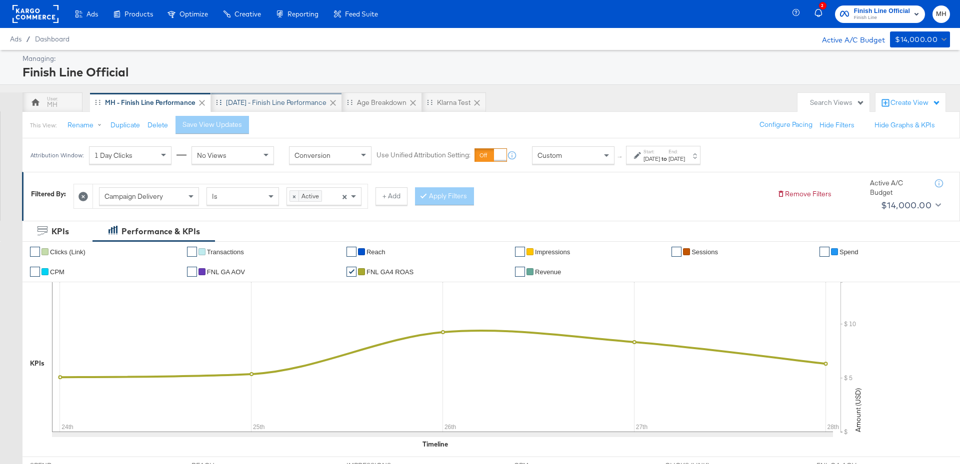
click at [265, 105] on div "[DATE] - Finish Line Performance" at bounding box center [276, 102] width 100 height 9
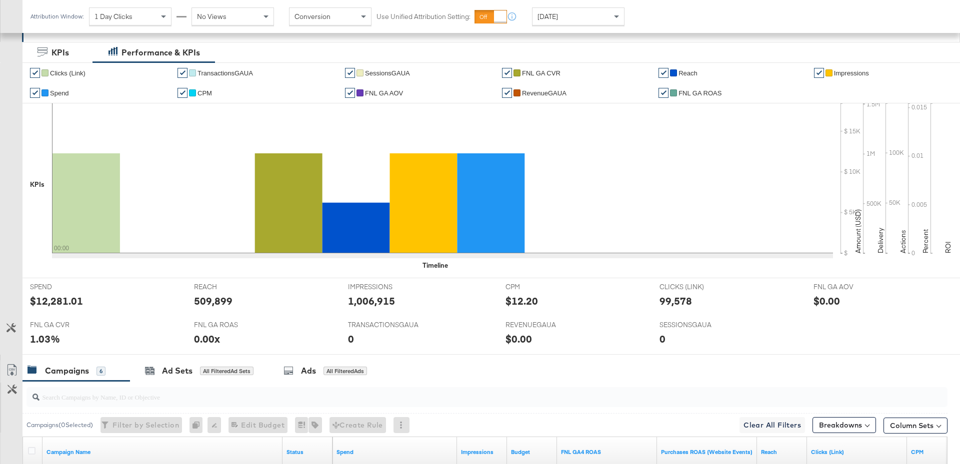
scroll to position [31, 0]
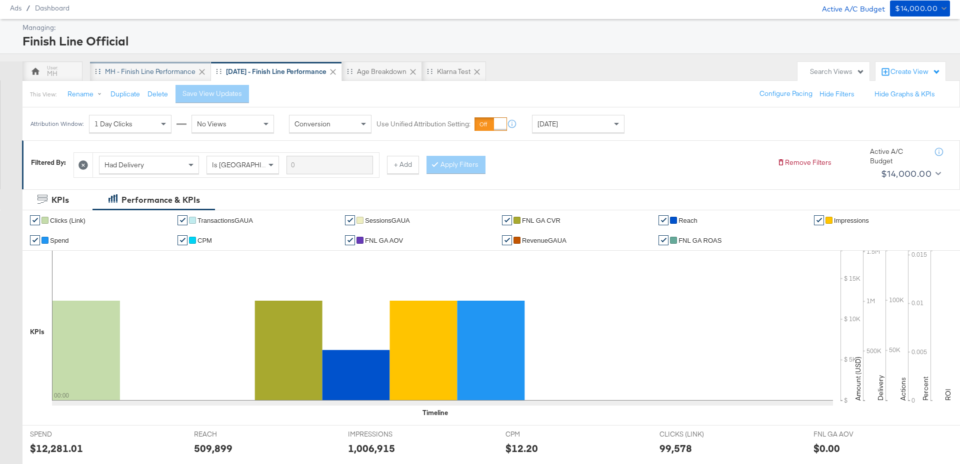
click at [116, 68] on div "MH - Finish Line Performance" at bounding box center [150, 71] width 90 height 9
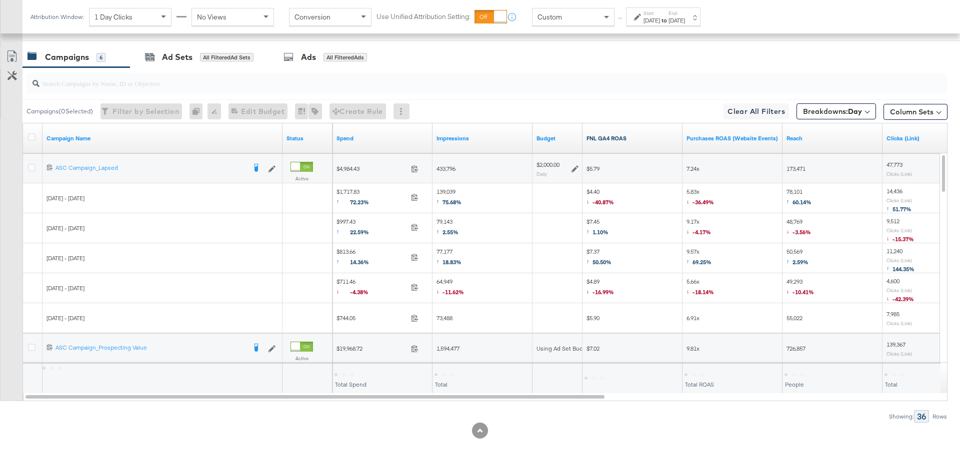
scroll to position [493, 0]
click at [621, 135] on link "FNL GA4 ROAS" at bounding box center [632, 138] width 92 height 8
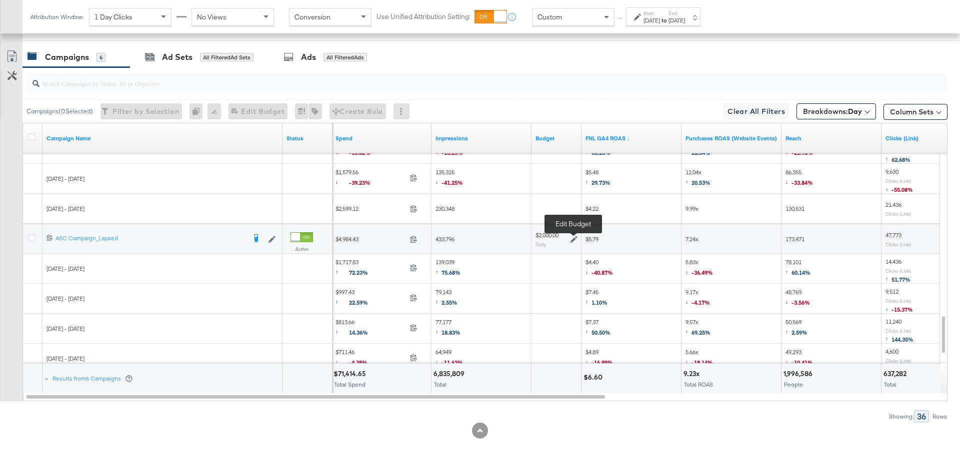
click at [572, 236] on icon at bounding box center [573, 239] width 7 height 7
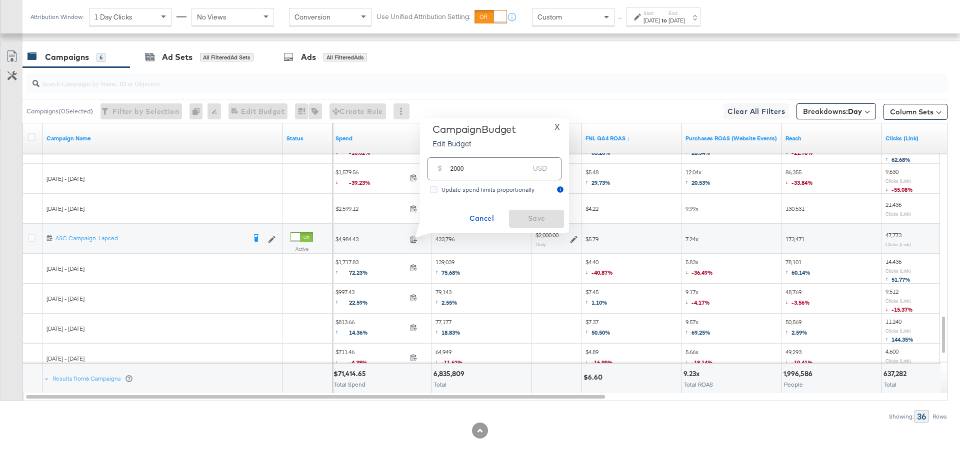
click at [556, 127] on span "X" at bounding box center [556, 127] width 5 height 14
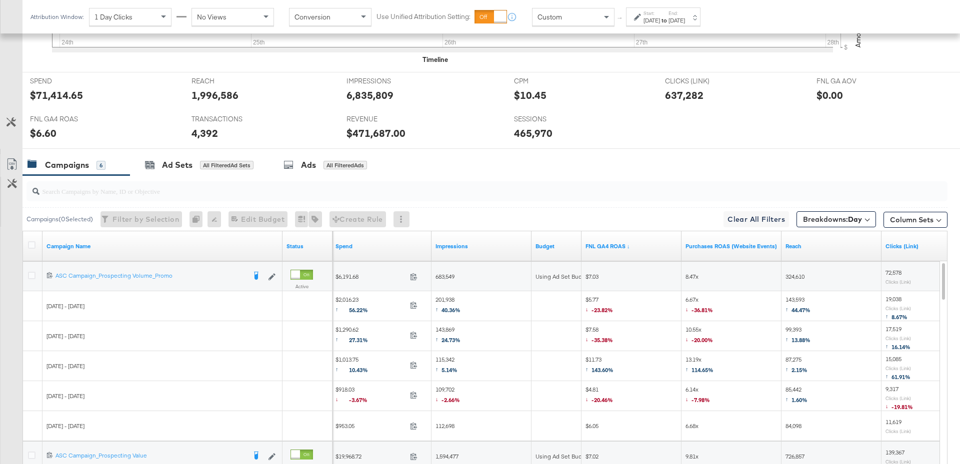
scroll to position [430, 0]
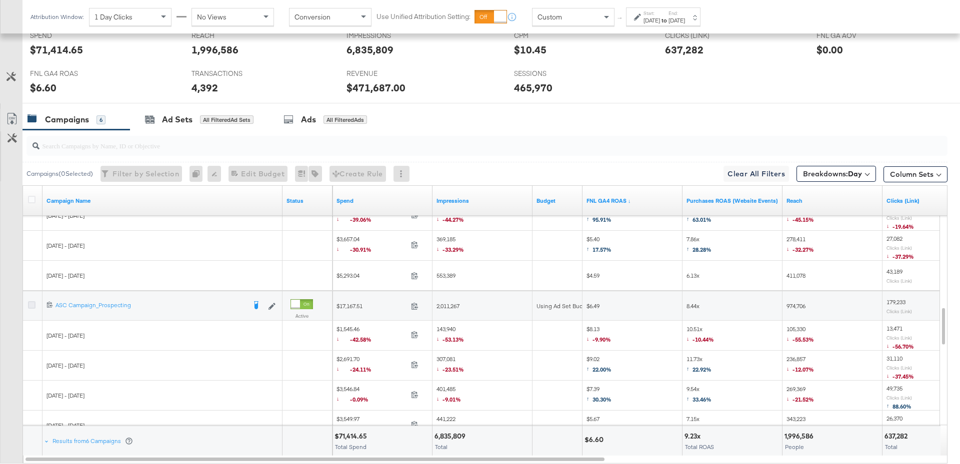
click at [32, 303] on icon at bounding box center [31, 304] width 7 height 7
click at [0, 0] on input "checkbox" at bounding box center [0, 0] width 0 height 0
click at [175, 115] on div "Ad Sets" at bounding box center [177, 119] width 30 height 11
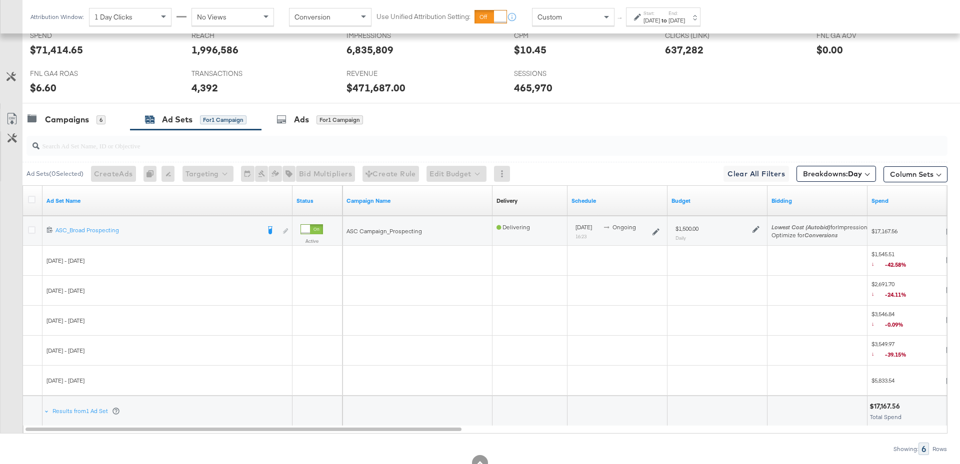
click at [756, 227] on icon at bounding box center [755, 229] width 7 height 7
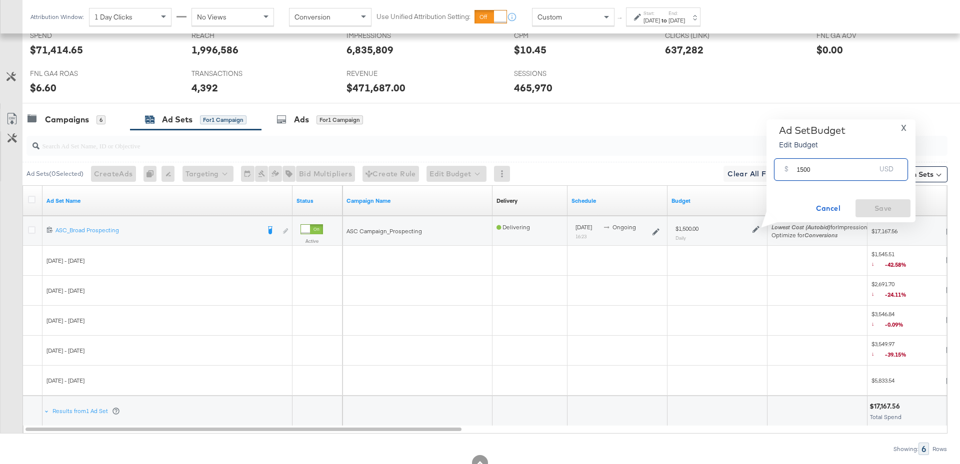
drag, startPoint x: 816, startPoint y: 171, endPoint x: 794, endPoint y: 171, distance: 22.0
click at [794, 171] on div "$ 1500 USD" at bounding box center [841, 169] width 134 height 22
type input "2000"
click at [885, 212] on span "Save" at bounding box center [882, 208] width 47 height 12
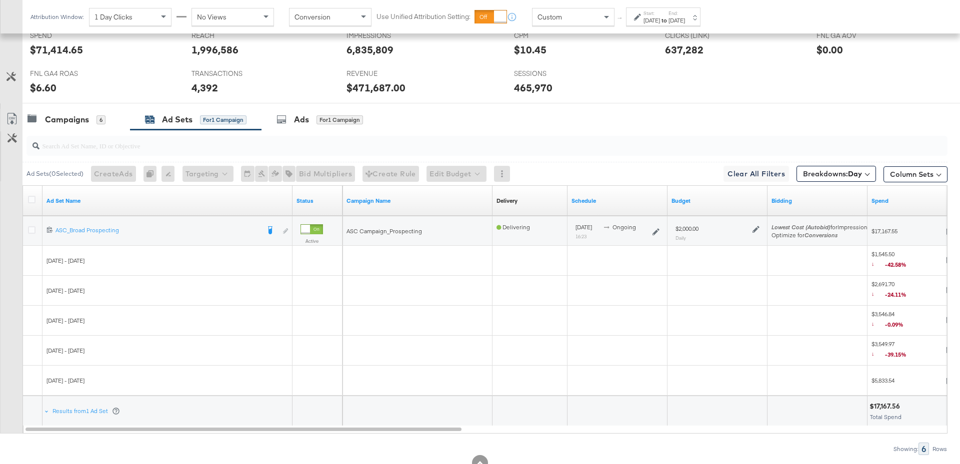
click at [92, 130] on div at bounding box center [484, 146] width 925 height 32
click at [78, 123] on div "Campaigns" at bounding box center [67, 119] width 44 height 11
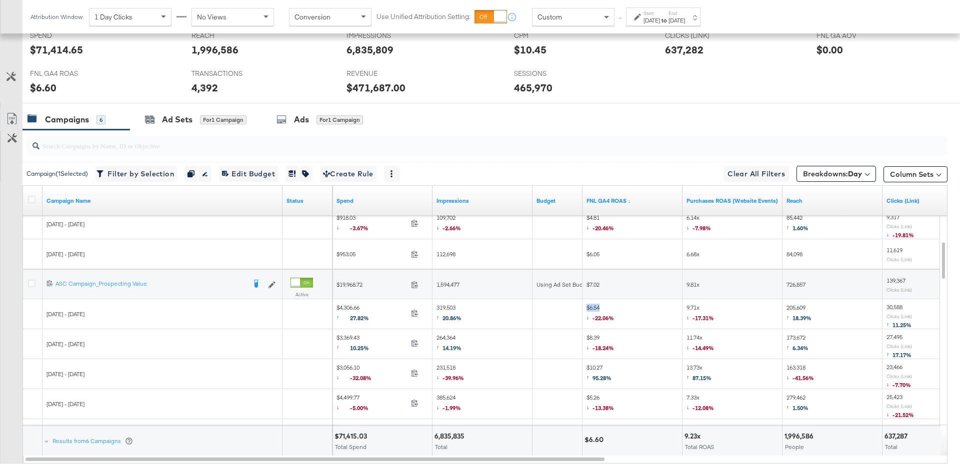
drag, startPoint x: 602, startPoint y: 304, endPoint x: 584, endPoint y: 305, distance: 18.0
click at [584, 305] on div "$6.54 ↓ -22.06%" at bounding box center [632, 314] width 100 height 28
